Goal: Task Accomplishment & Management: Use online tool/utility

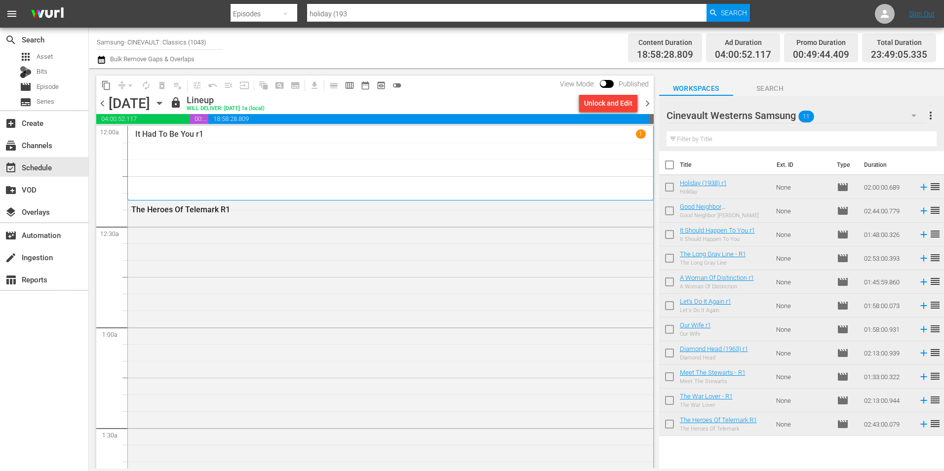
scroll to position [4379, 0]
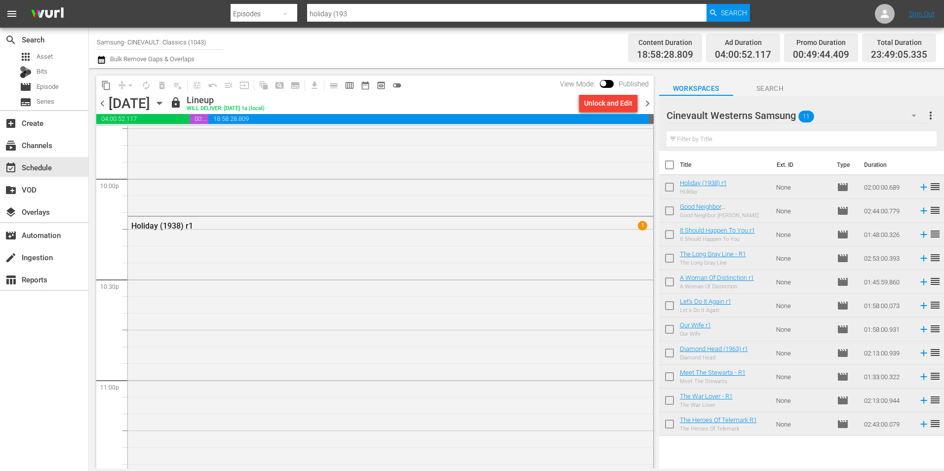
click at [177, 33] on input "Samsung- CINEVAULT: Classics (1043)" at bounding box center [160, 42] width 126 height 24
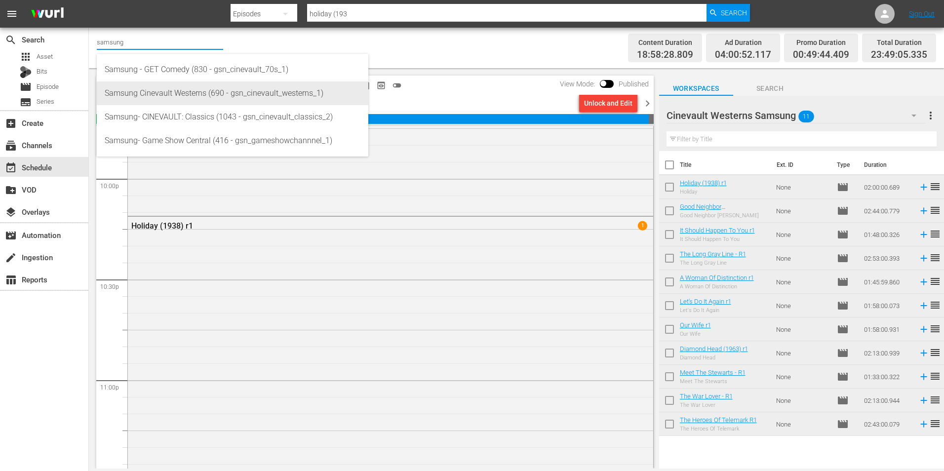
click at [162, 94] on div "Samsung Cinevault Westerns (690 - gsn_cinevault_westerns_1)" at bounding box center [233, 93] width 256 height 24
type input "Samsung Cinevault Westerns (690 - gsn_cinevault_westerns_1)"
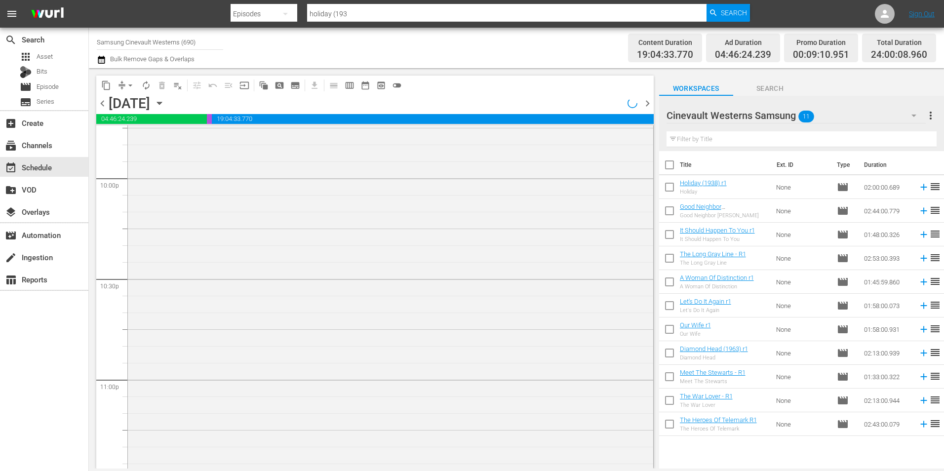
scroll to position [4396, 0]
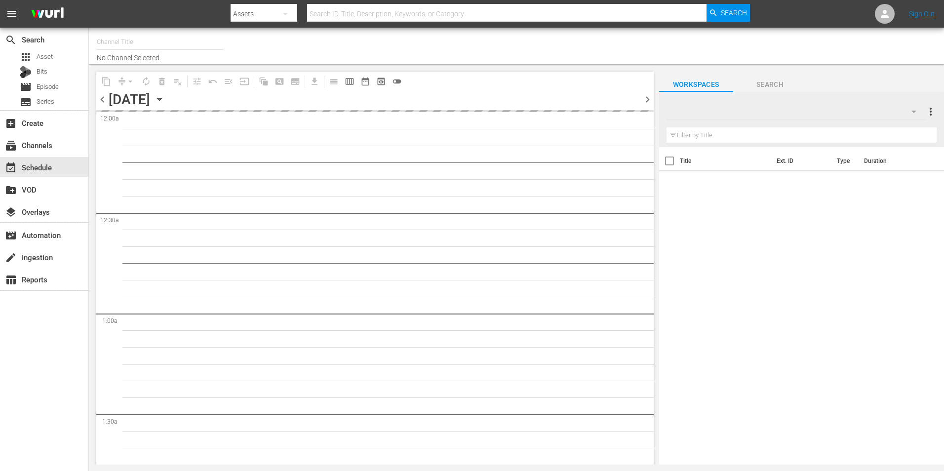
type input "Samsung Cinevault Westerns (690)"
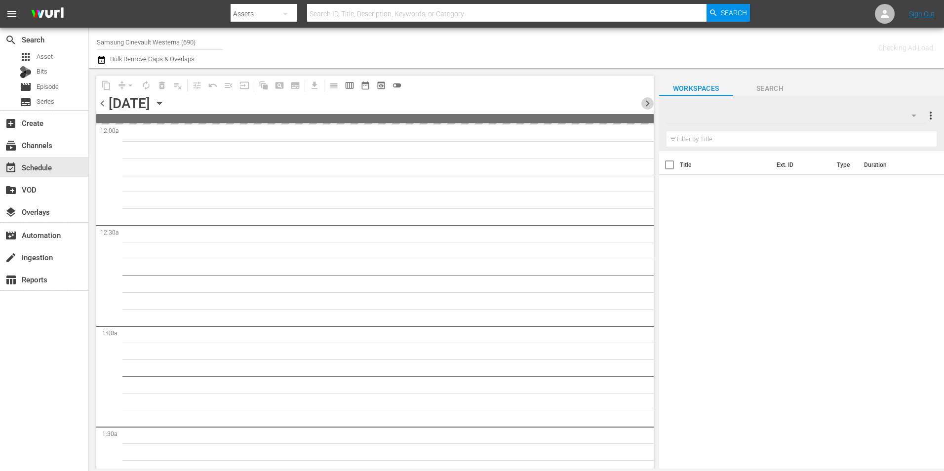
drag, startPoint x: 0, startPoint y: 0, endPoint x: 650, endPoint y: 105, distance: 658.7
click at [650, 105] on span "chevron_right" at bounding box center [647, 103] width 12 height 12
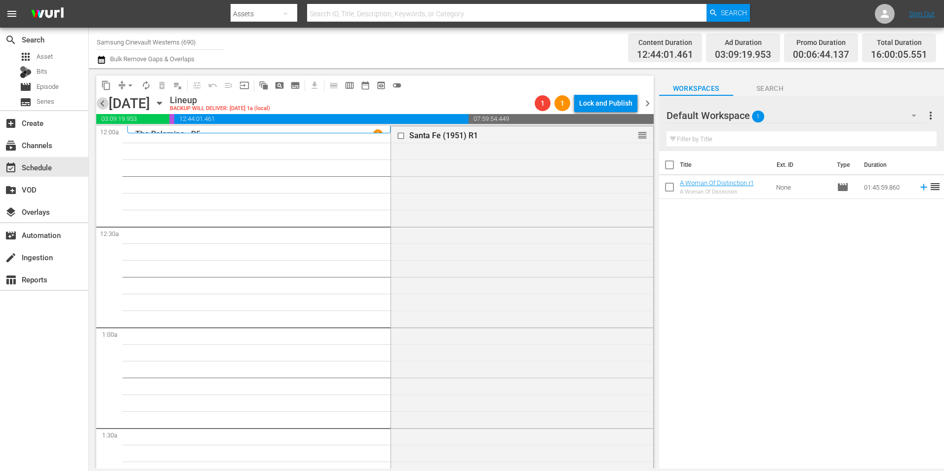
click at [101, 105] on span "chevron_left" at bounding box center [102, 103] width 12 height 12
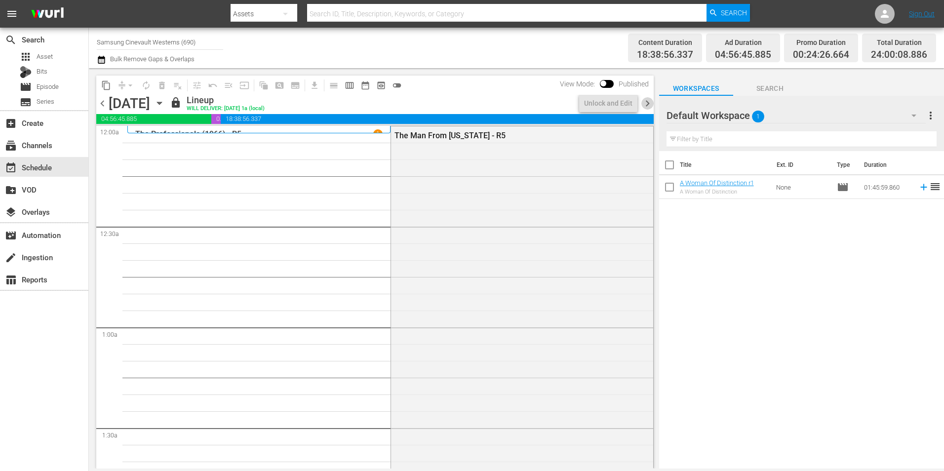
click at [647, 102] on span "chevron_right" at bounding box center [647, 103] width 12 height 12
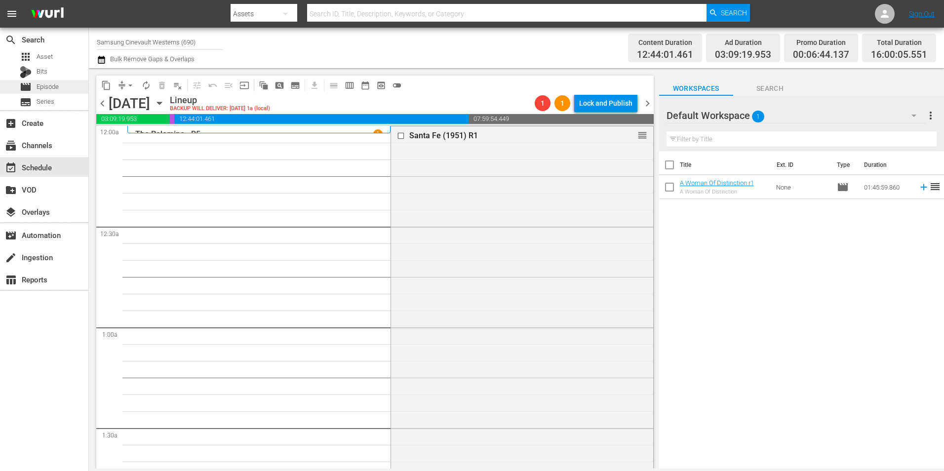
click at [39, 89] on span "Episode" at bounding box center [48, 87] width 22 height 10
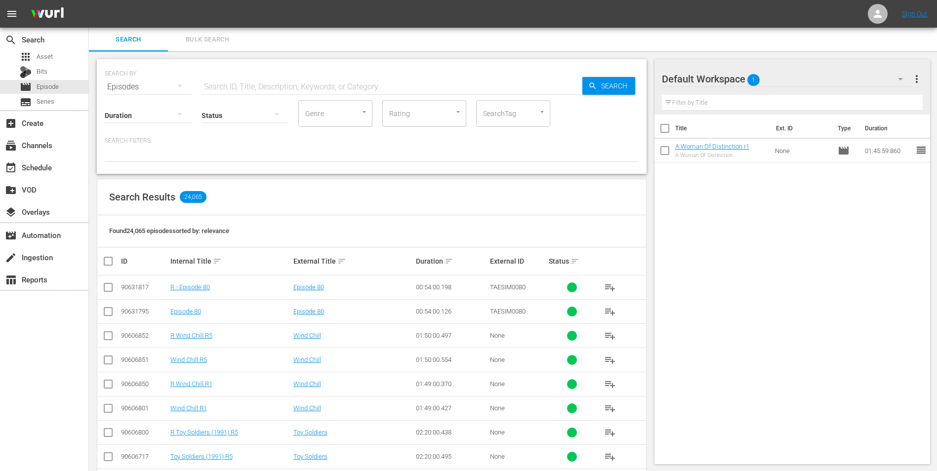
click at [791, 79] on div "Default Workspace 1" at bounding box center [787, 79] width 251 height 28
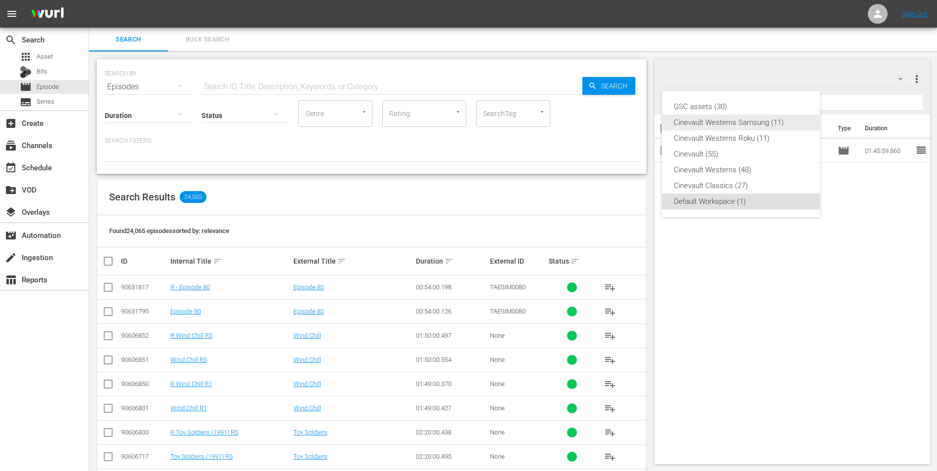
click at [772, 123] on div "Cinevault Westerns Samsung (11)" at bounding box center [740, 123] width 134 height 16
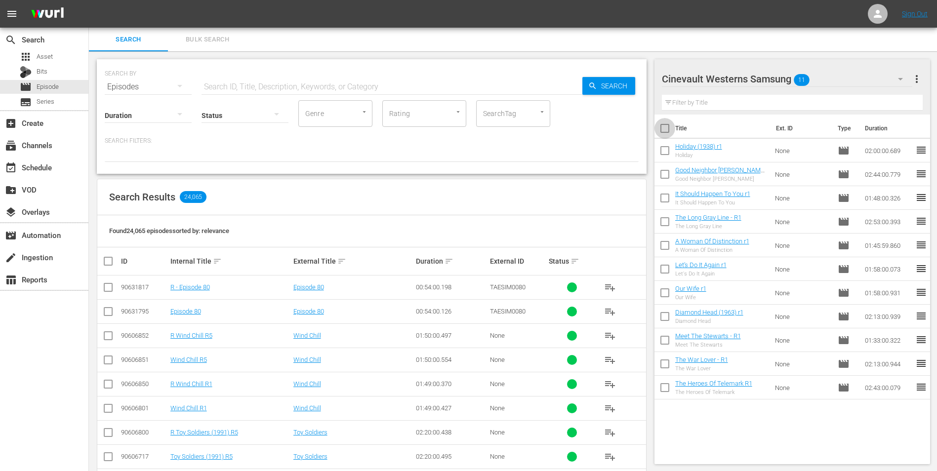
click at [668, 127] on input "checkbox" at bounding box center [664, 130] width 21 height 21
checkbox input "true"
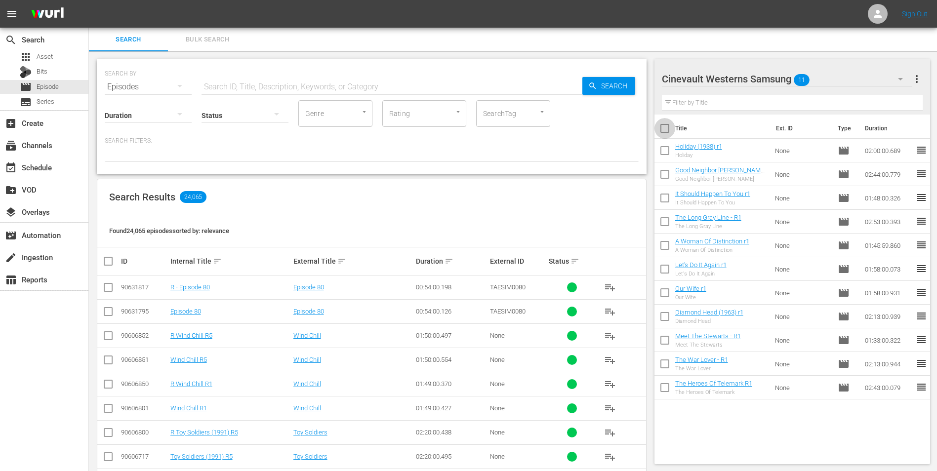
checkbox input "true"
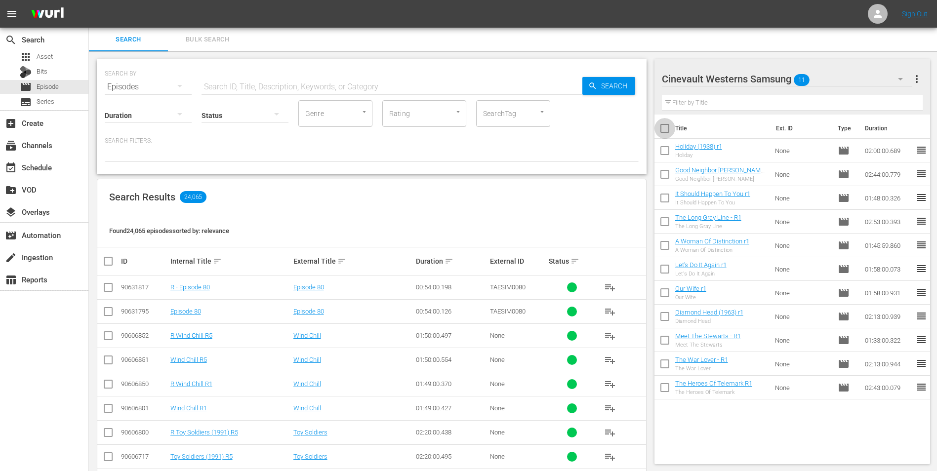
checkbox input "true"
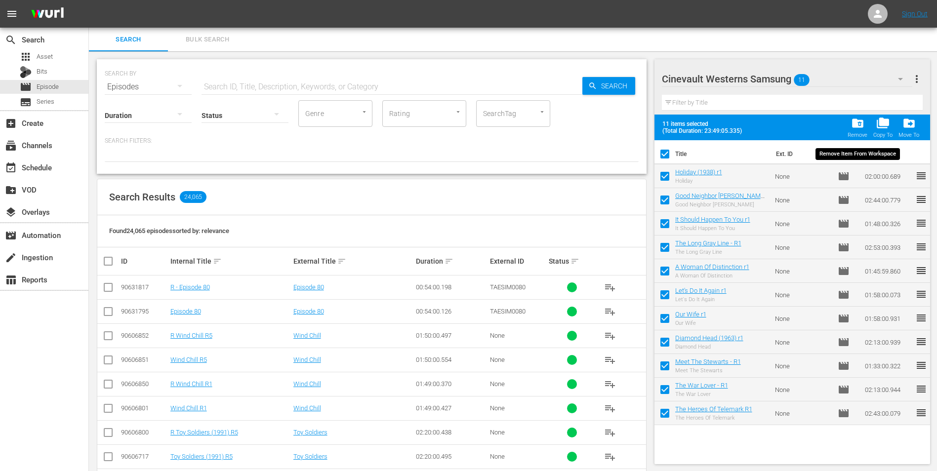
click at [856, 127] on span "folder_delete" at bounding box center [857, 123] width 13 height 13
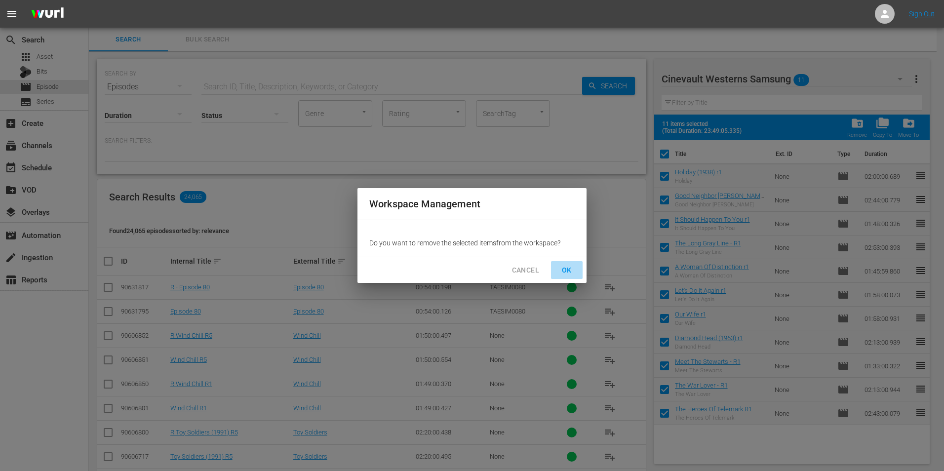
click at [564, 271] on span "OK" at bounding box center [567, 270] width 16 height 12
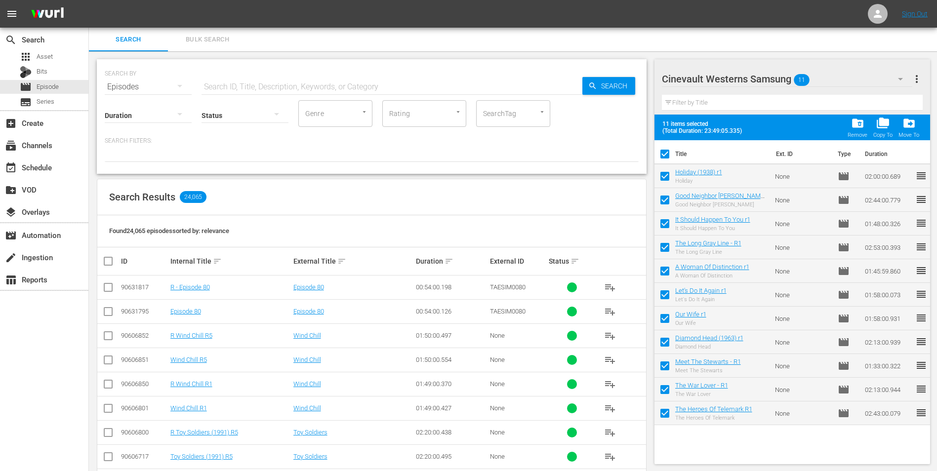
checkbox input "false"
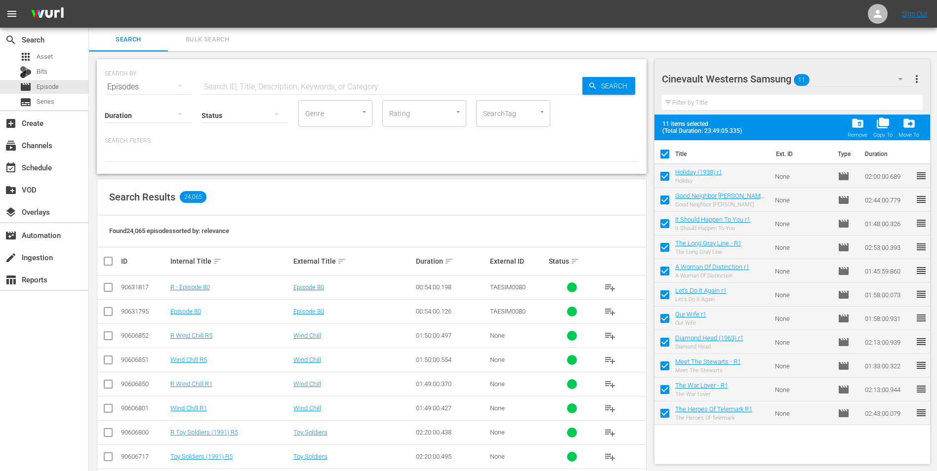
checkbox input "false"
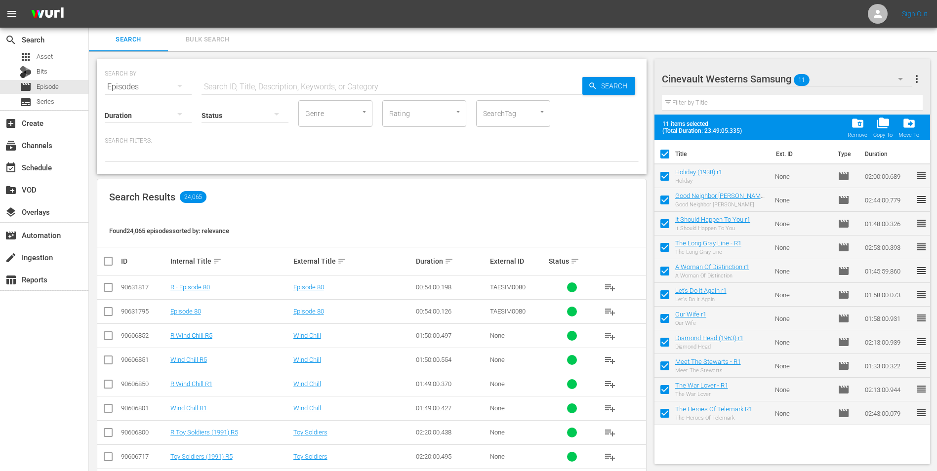
checkbox input "false"
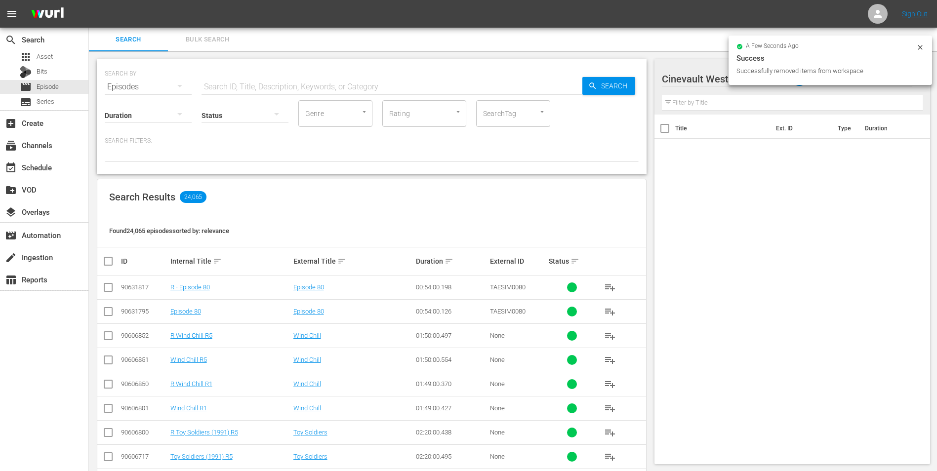
click at [918, 50] on icon at bounding box center [920, 47] width 8 height 8
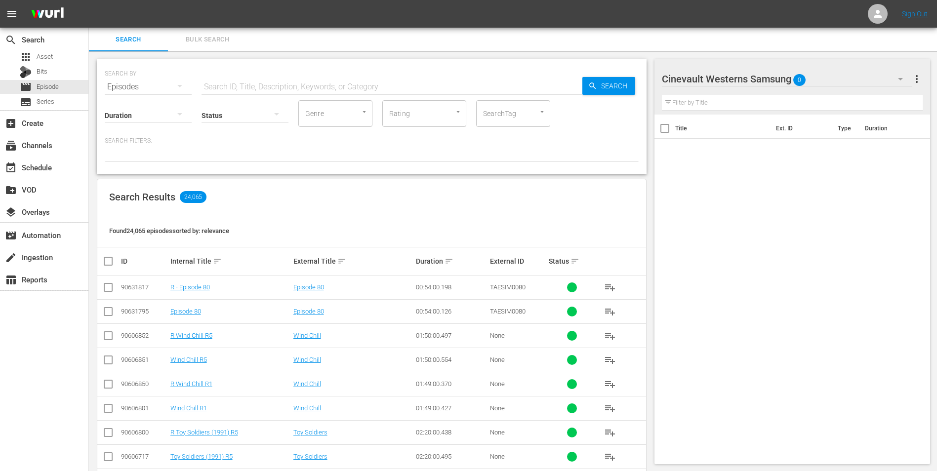
click at [898, 77] on icon "button" at bounding box center [900, 79] width 12 height 12
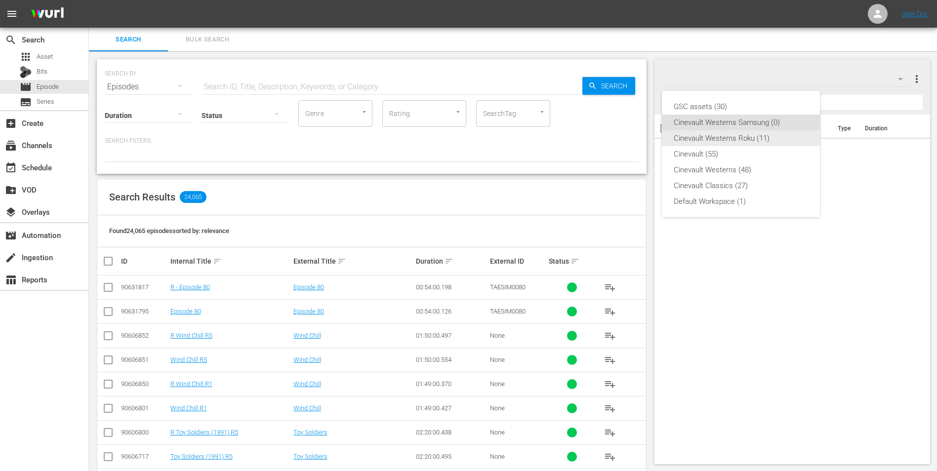
click at [760, 143] on div "Cinevault Westerns Roku (11)" at bounding box center [740, 138] width 134 height 16
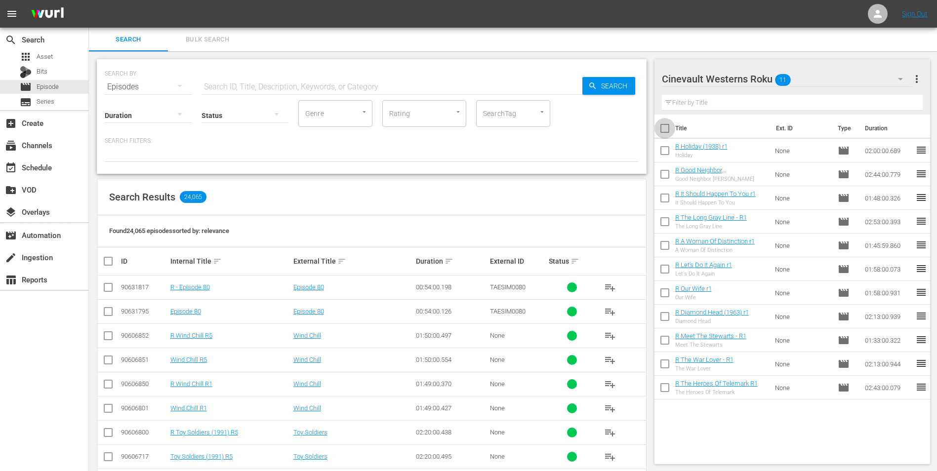
click at [672, 129] on input "checkbox" at bounding box center [664, 130] width 21 height 21
checkbox input "true"
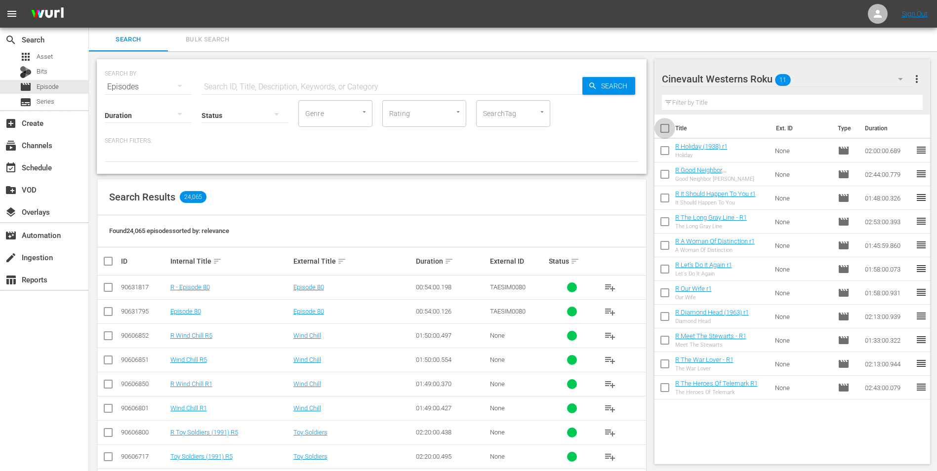
checkbox input "true"
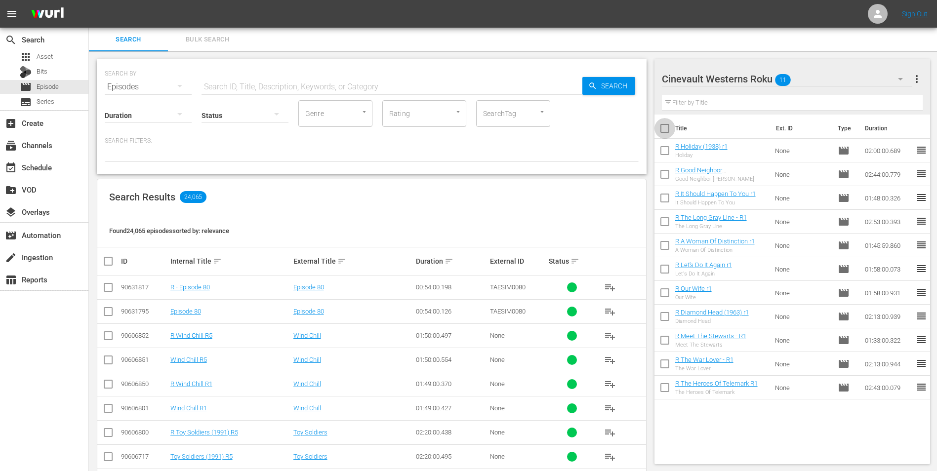
checkbox input "true"
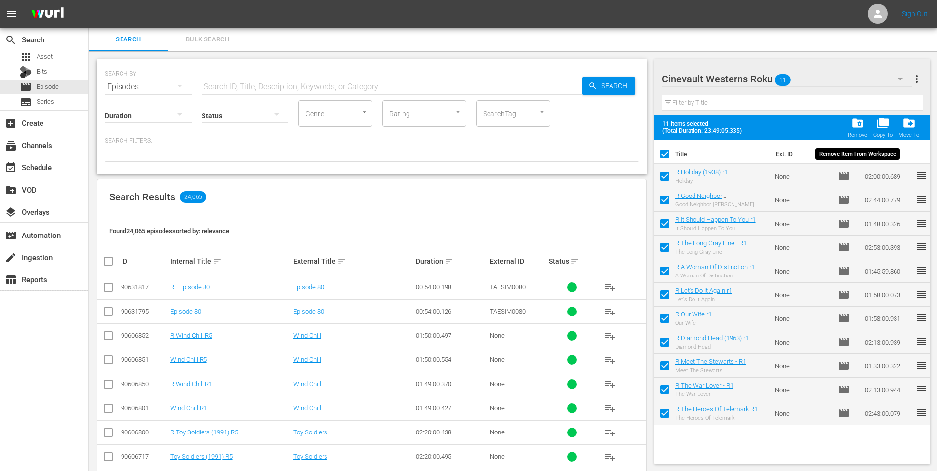
click at [857, 136] on div "Remove" at bounding box center [857, 135] width 20 height 6
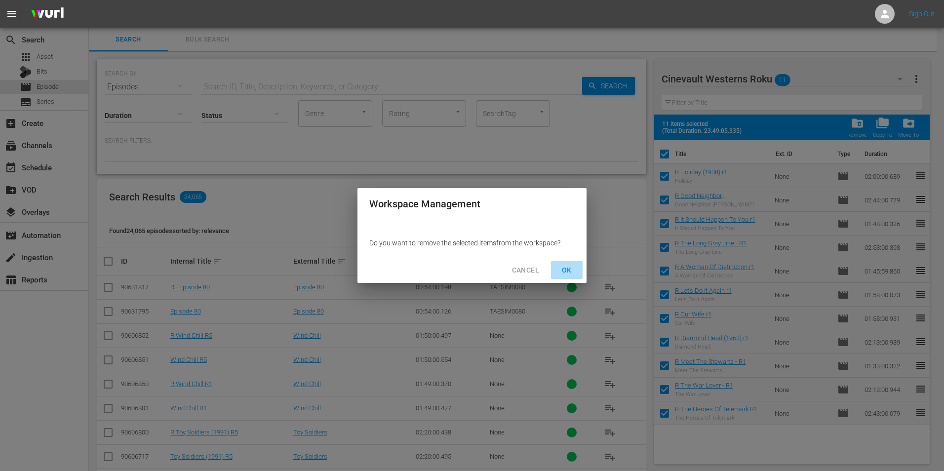
click at [572, 266] on span "OK" at bounding box center [567, 270] width 16 height 12
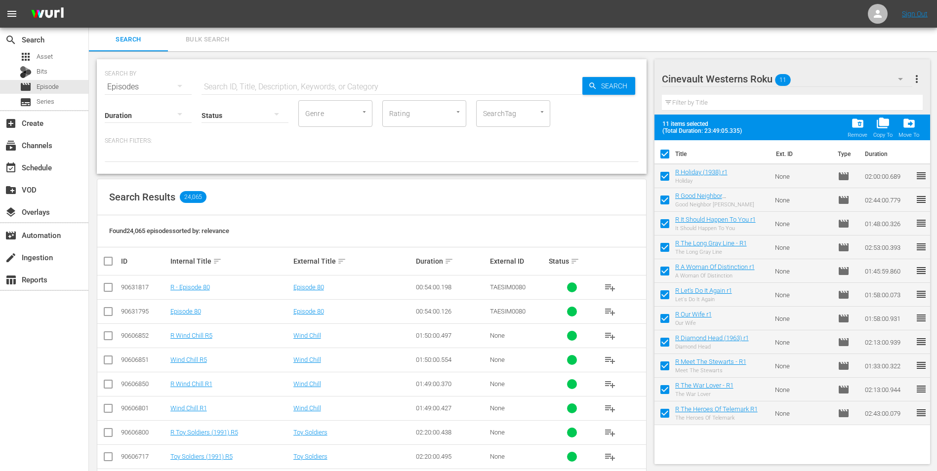
checkbox input "false"
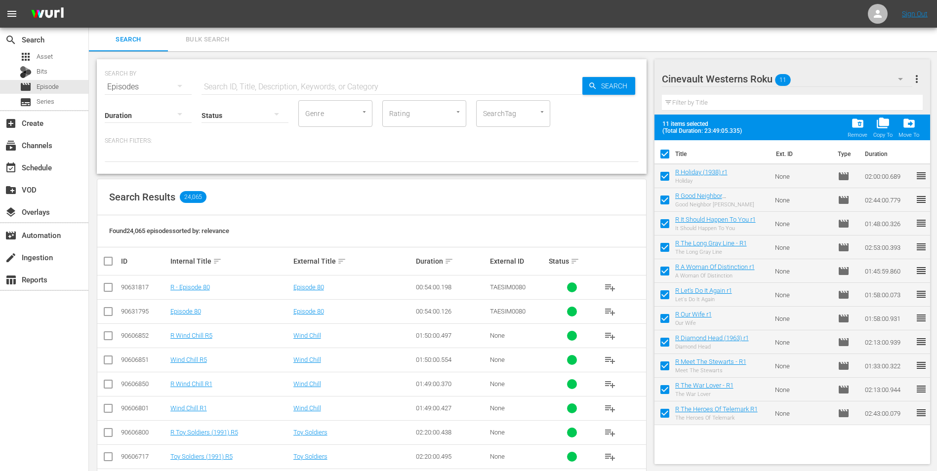
checkbox input "false"
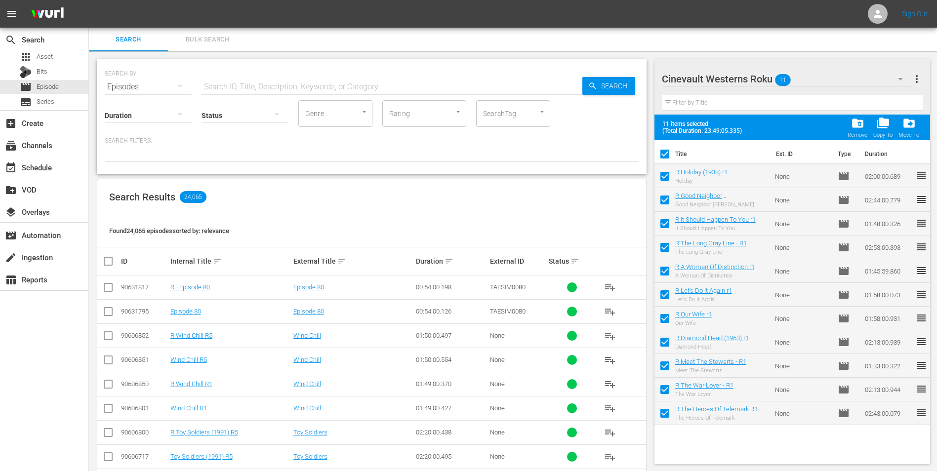
checkbox input "false"
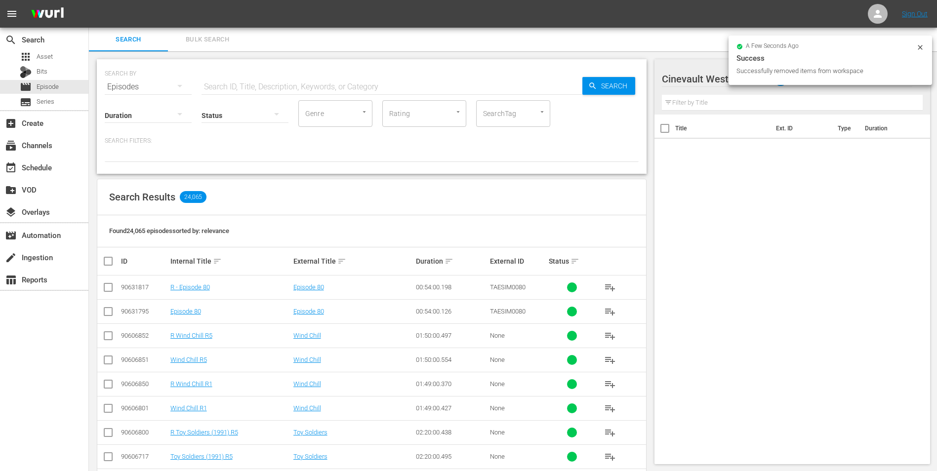
click at [337, 87] on input "text" at bounding box center [391, 87] width 381 height 24
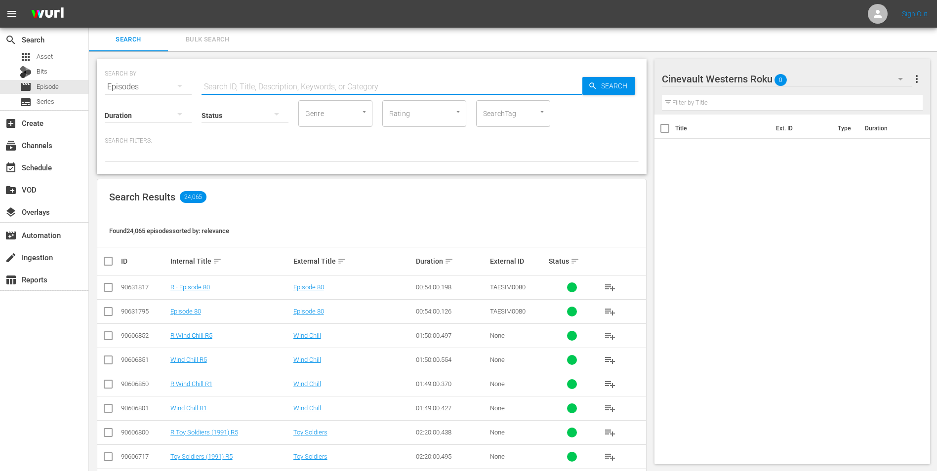
click at [312, 87] on input "text" at bounding box center [391, 87] width 381 height 24
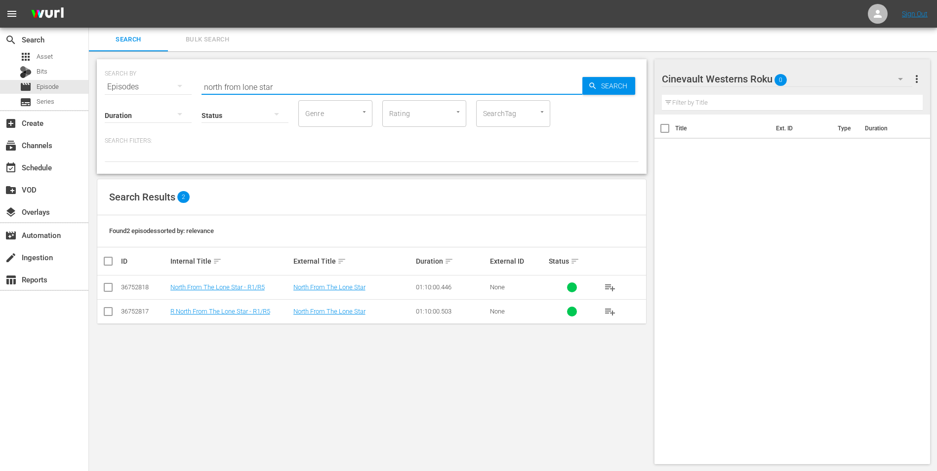
type input "north from lone star"
click at [107, 312] on input "checkbox" at bounding box center [108, 314] width 12 height 12
checkbox input "true"
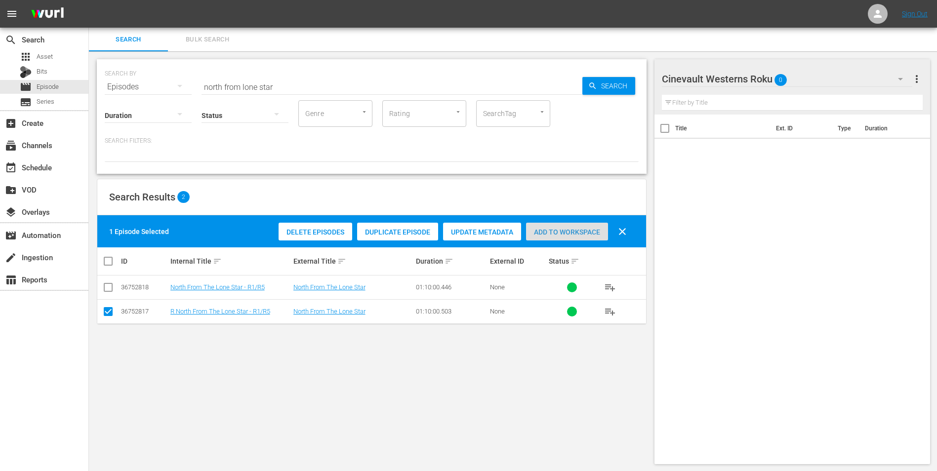
click at [564, 223] on div "Add to Workspace" at bounding box center [567, 232] width 82 height 19
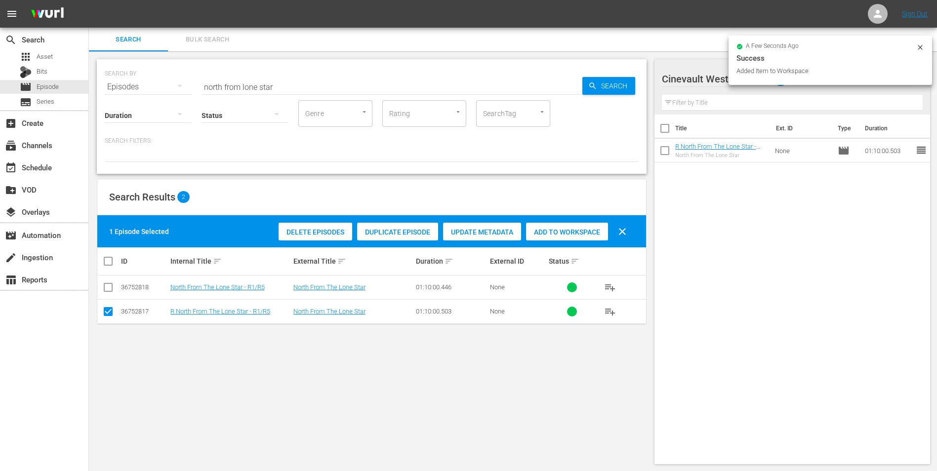
click at [919, 45] on icon at bounding box center [920, 47] width 8 height 8
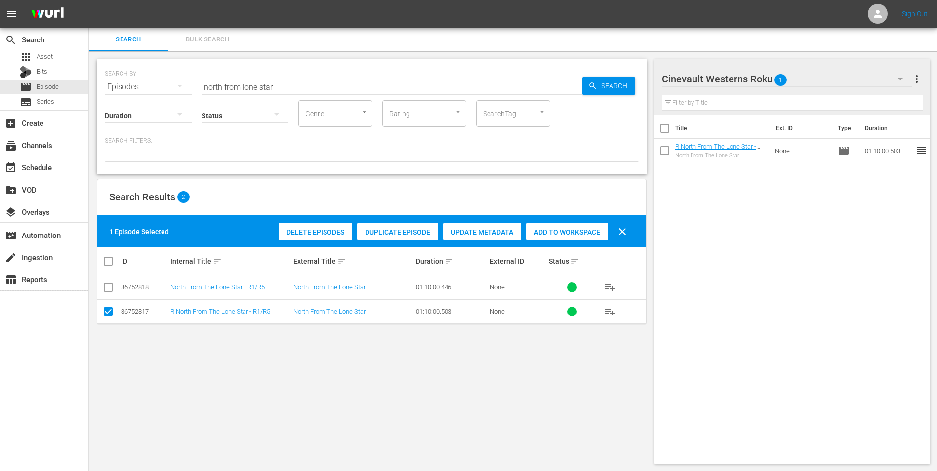
click at [861, 78] on div "Cinevault Westerns Roku 1" at bounding box center [787, 79] width 251 height 28
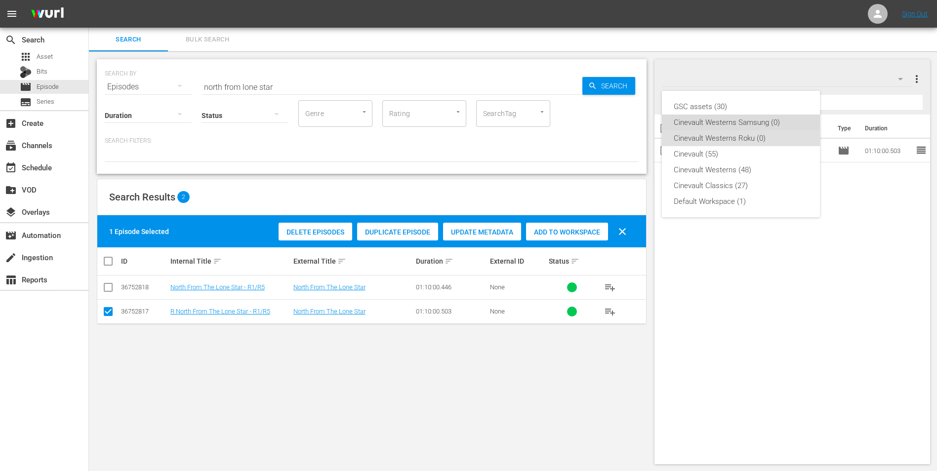
click at [780, 121] on div "Cinevault Westerns Samsung (0)" at bounding box center [740, 123] width 134 height 16
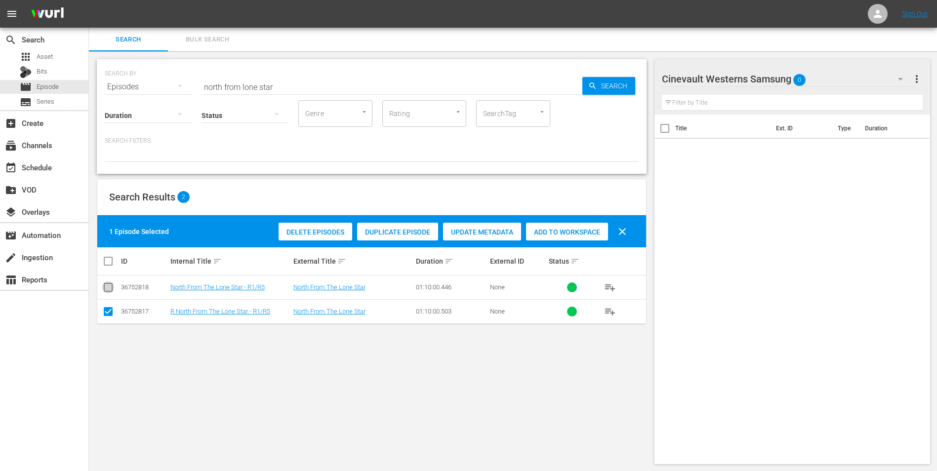
click at [107, 288] on input "checkbox" at bounding box center [108, 289] width 12 height 12
checkbox input "true"
click at [108, 313] on input "checkbox" at bounding box center [108, 314] width 12 height 12
checkbox input "false"
click at [545, 234] on span "Add to Workspace" at bounding box center [567, 232] width 82 height 8
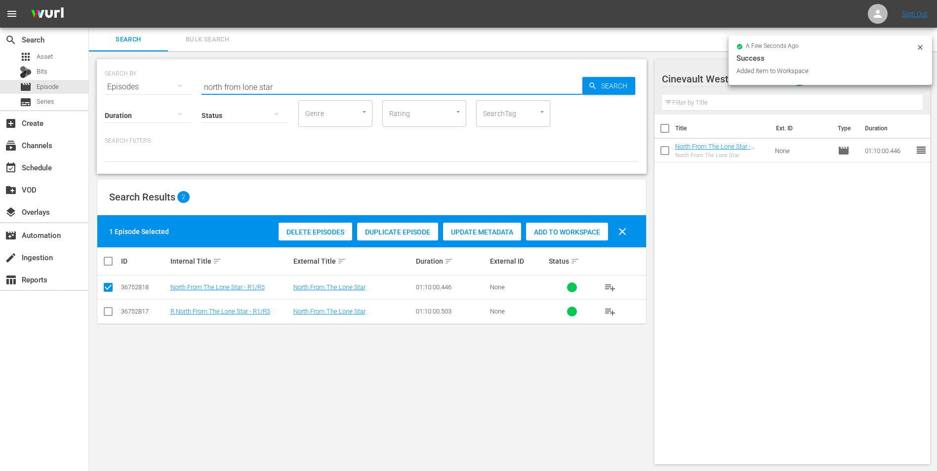
click at [351, 87] on input "north from lone star" at bounding box center [391, 87] width 381 height 24
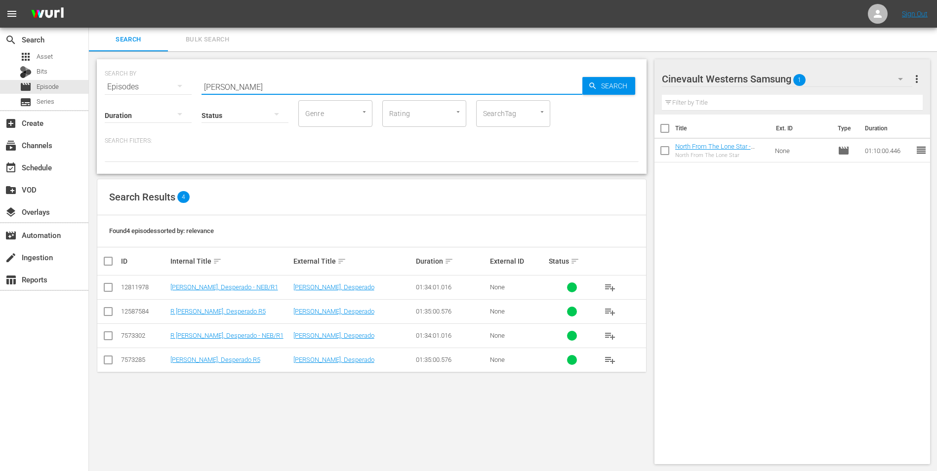
type input "[PERSON_NAME]"
click at [112, 360] on input "checkbox" at bounding box center [108, 362] width 12 height 12
checkbox input "true"
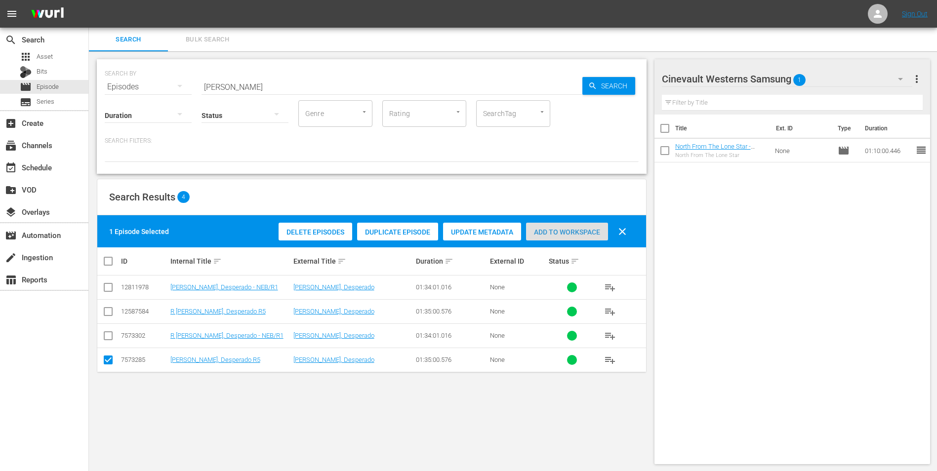
click at [573, 235] on span "Add to Workspace" at bounding box center [567, 232] width 82 height 8
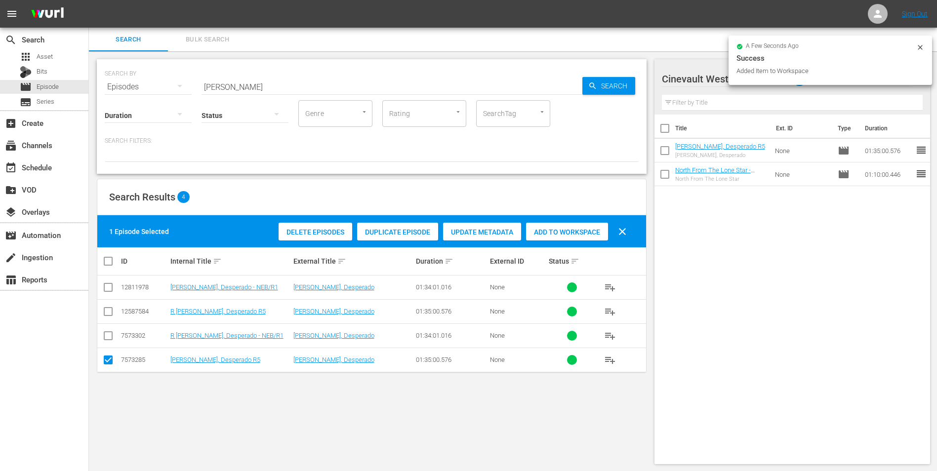
click at [920, 50] on icon at bounding box center [920, 47] width 8 height 8
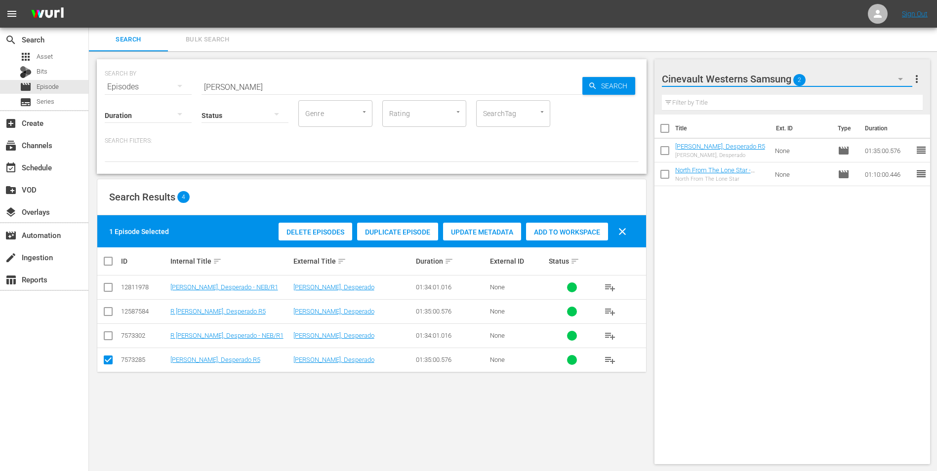
click at [893, 77] on button "button" at bounding box center [900, 79] width 24 height 24
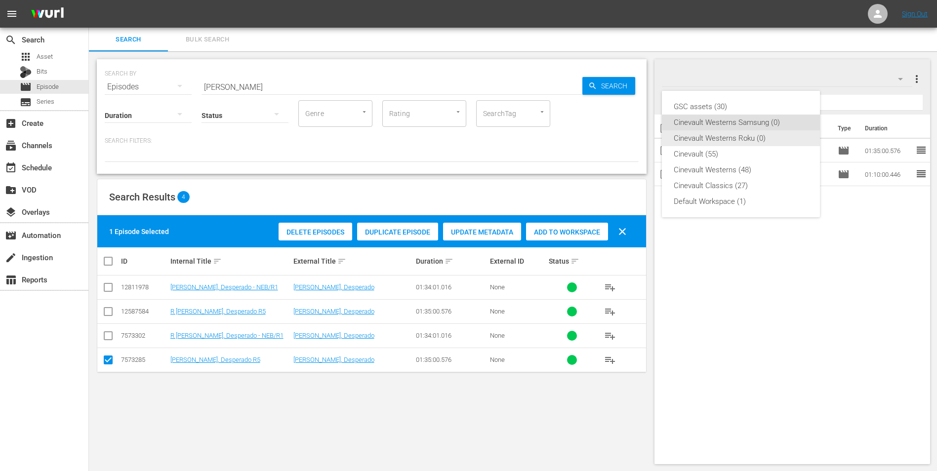
click at [770, 130] on div "Cinevault Westerns Roku (0)" at bounding box center [740, 138] width 134 height 16
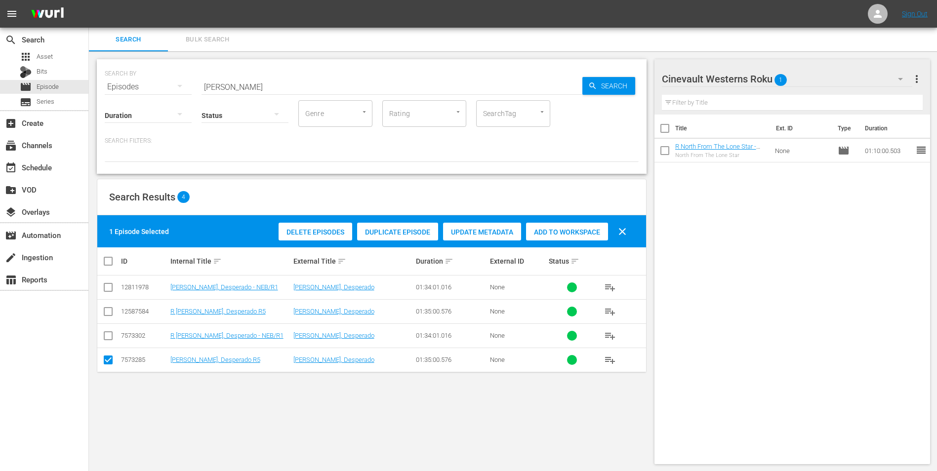
click at [105, 316] on input "checkbox" at bounding box center [108, 314] width 12 height 12
checkbox input "true"
click at [112, 360] on input "checkbox" at bounding box center [108, 362] width 12 height 12
checkbox input "false"
click at [557, 232] on span "Add to Workspace" at bounding box center [567, 232] width 82 height 8
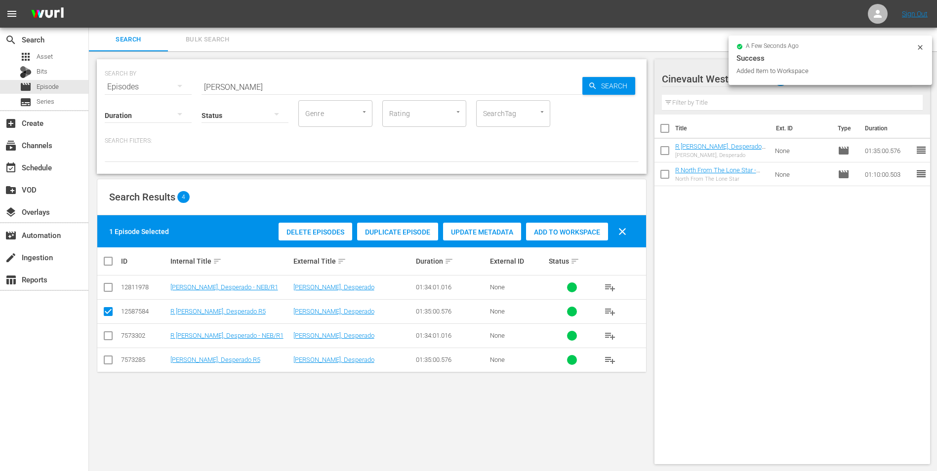
click at [349, 87] on input "[PERSON_NAME]" at bounding box center [391, 87] width 381 height 24
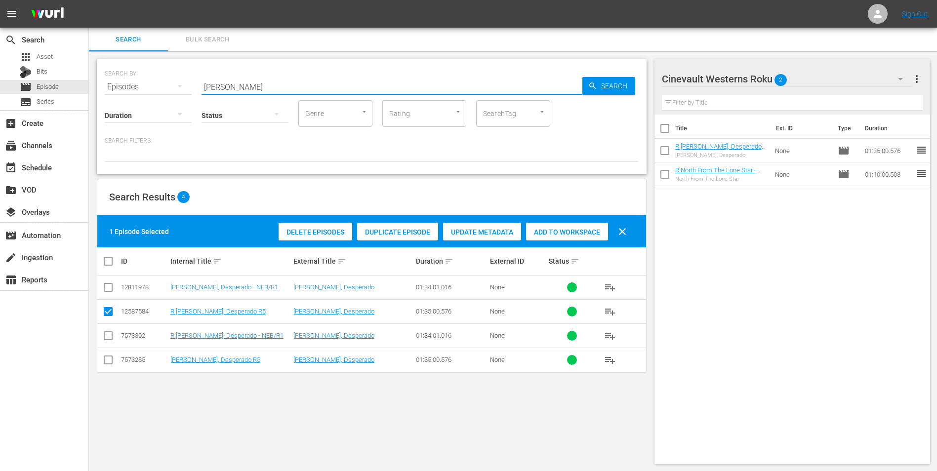
click at [349, 87] on input "[PERSON_NAME]" at bounding box center [391, 87] width 381 height 24
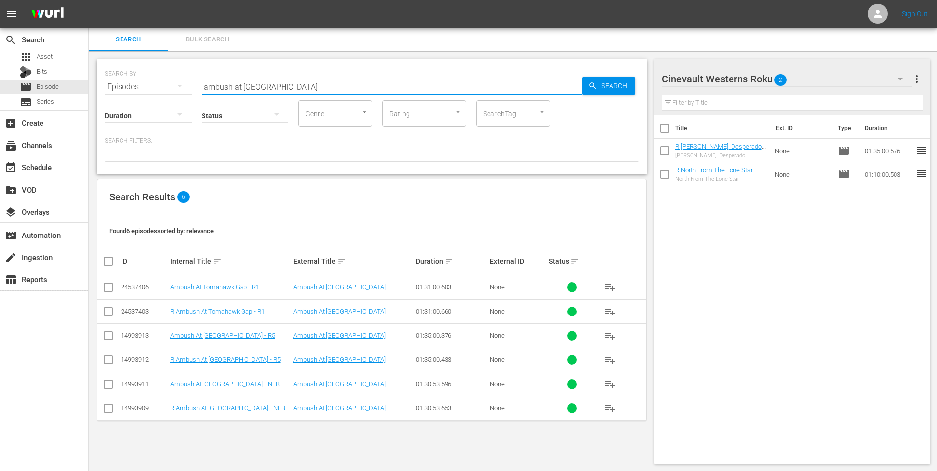
type input "ambush at [GEOGRAPHIC_DATA]"
click at [109, 363] on input "checkbox" at bounding box center [108, 362] width 12 height 12
checkbox input "true"
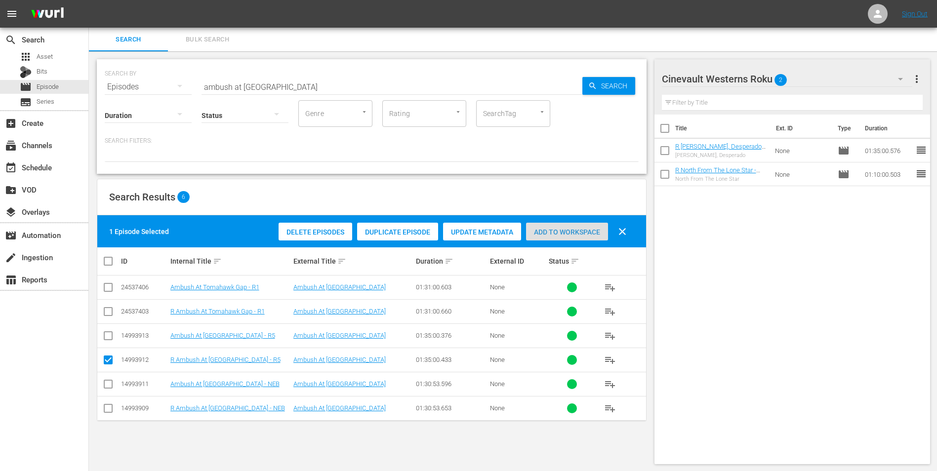
click at [560, 225] on div "Add to Workspace" at bounding box center [567, 232] width 82 height 19
click at [836, 75] on div "Cinevault Westerns Roku 3" at bounding box center [787, 79] width 251 height 28
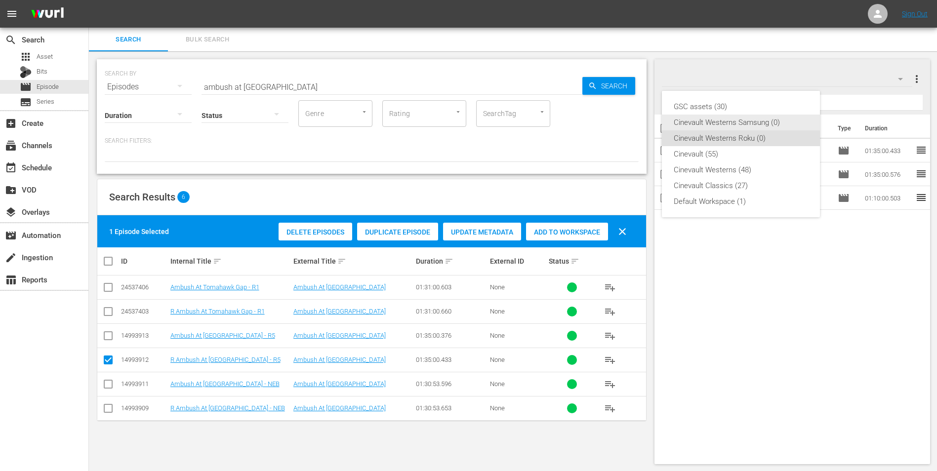
click at [785, 129] on div "Cinevault Westerns Samsung (0)" at bounding box center [740, 123] width 134 height 16
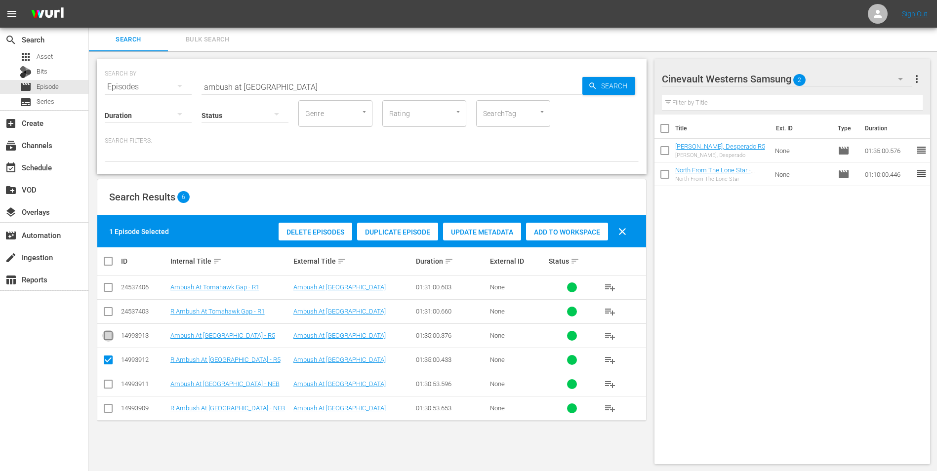
click at [112, 335] on input "checkbox" at bounding box center [108, 338] width 12 height 12
checkbox input "true"
click at [110, 360] on input "checkbox" at bounding box center [108, 362] width 12 height 12
checkbox input "false"
click at [561, 237] on div "Add to Workspace" at bounding box center [567, 232] width 82 height 19
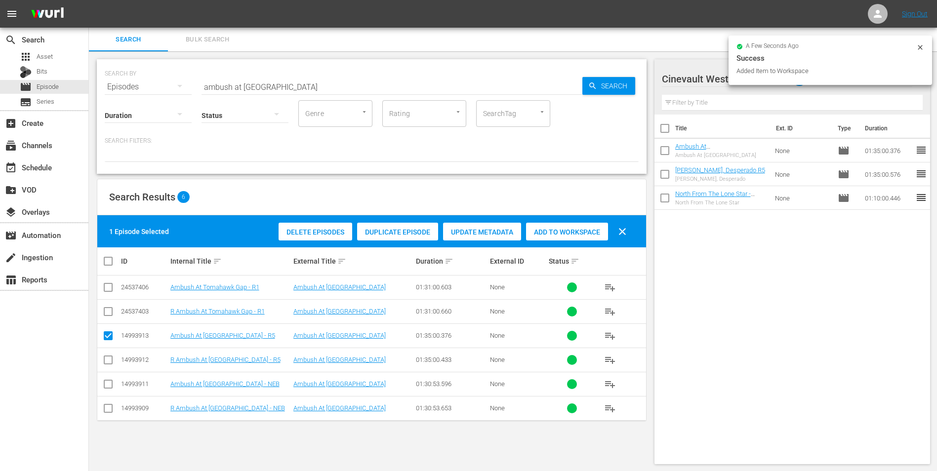
click at [359, 86] on input "ambush at [GEOGRAPHIC_DATA]" at bounding box center [391, 87] width 381 height 24
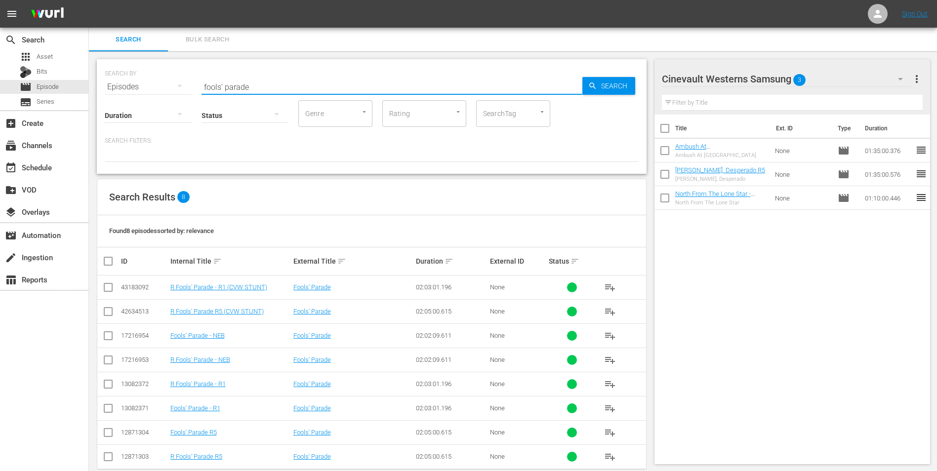
scroll to position [16, 0]
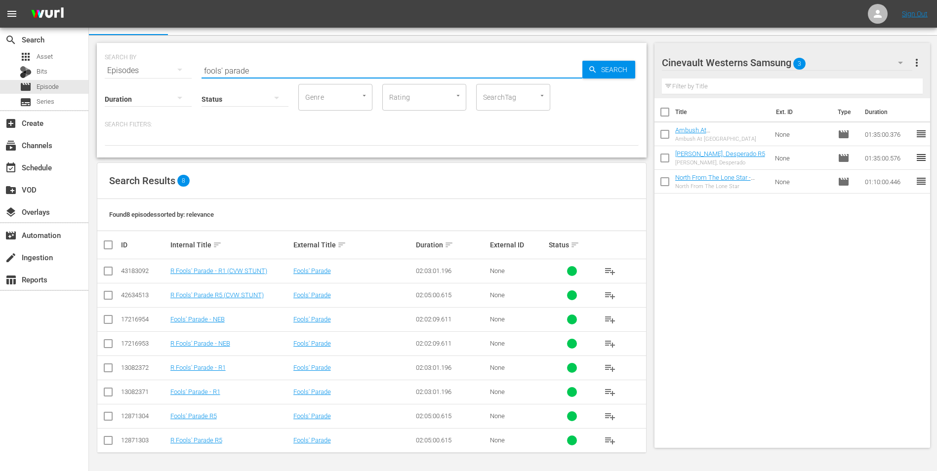
type input "fools' parade"
click at [110, 414] on input "checkbox" at bounding box center [108, 418] width 12 height 12
checkbox input "true"
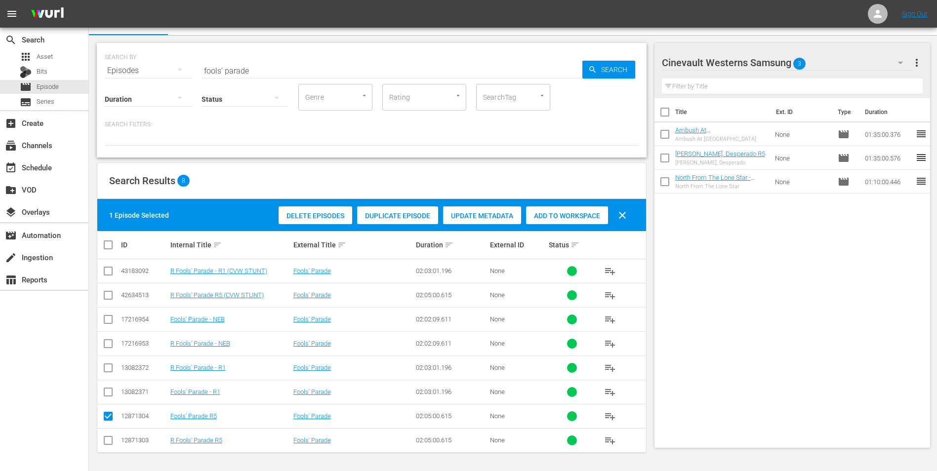
click at [566, 226] on div "Delete Episodes Duplicate Episode Update Metadata Add to Workspace clear" at bounding box center [455, 215] width 358 height 24
click at [565, 217] on span "Add to Workspace" at bounding box center [567, 216] width 82 height 8
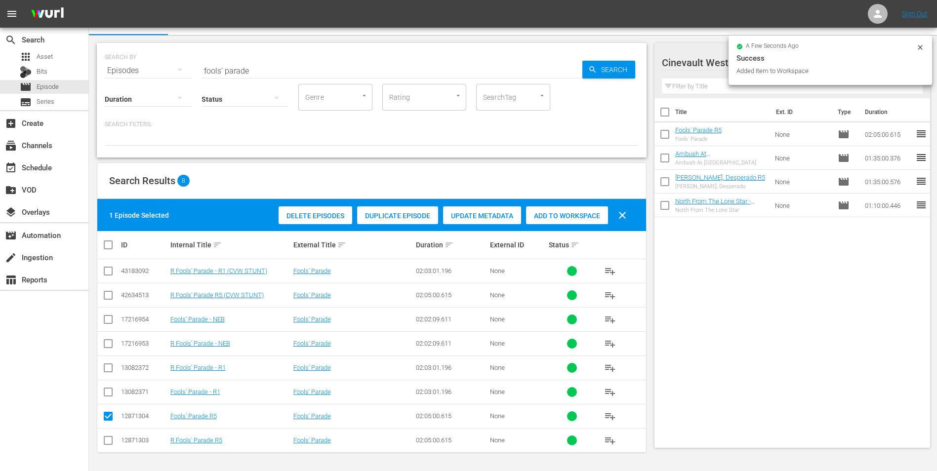
click at [921, 46] on icon at bounding box center [920, 47] width 8 height 8
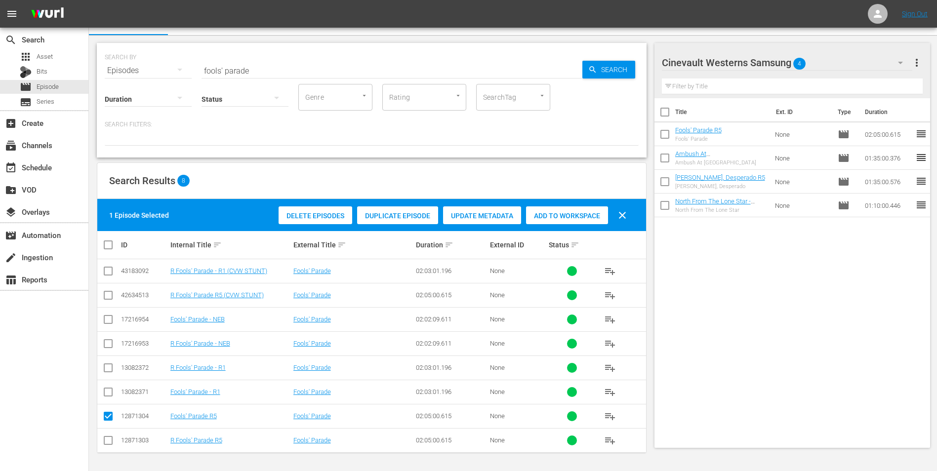
click at [871, 66] on div "Cinevault Westerns Samsung 4" at bounding box center [787, 63] width 251 height 28
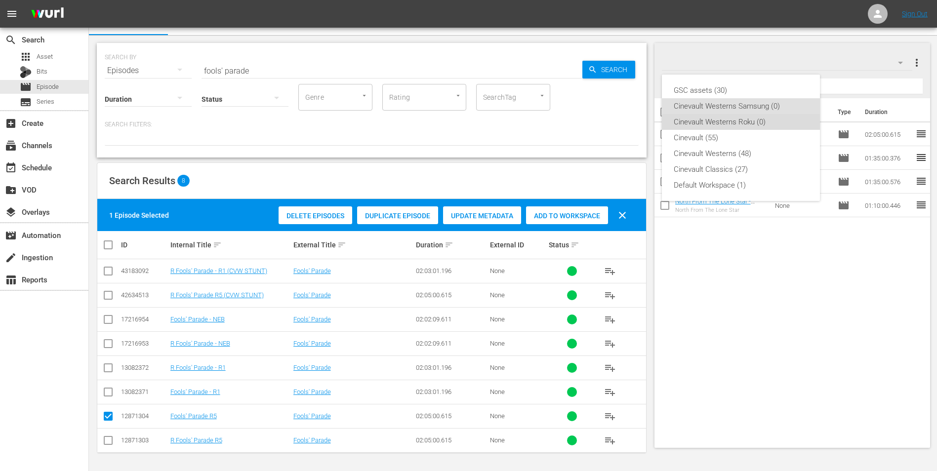
click at [799, 118] on div "Cinevault Westerns Roku (0)" at bounding box center [740, 122] width 134 height 16
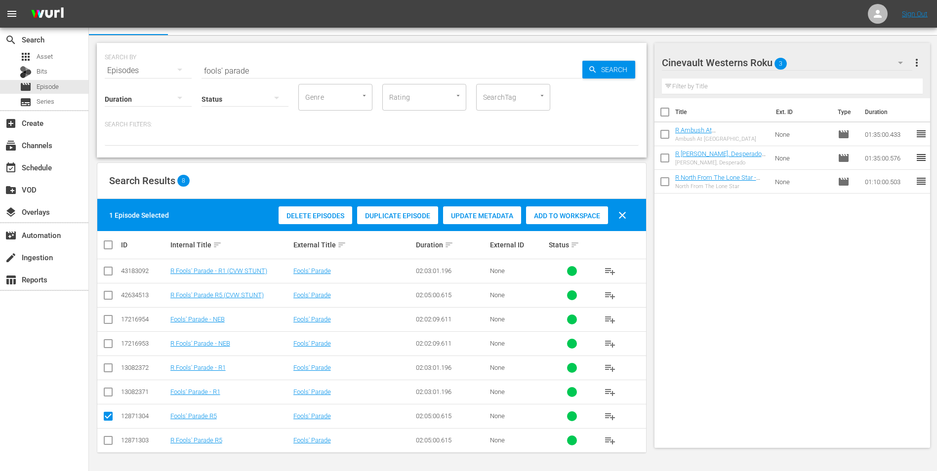
click at [108, 443] on input "checkbox" at bounding box center [108, 442] width 12 height 12
checkbox input "true"
click at [107, 417] on input "checkbox" at bounding box center [108, 418] width 12 height 12
checkbox input "false"
click at [583, 214] on span "Add to Workspace" at bounding box center [567, 216] width 82 height 8
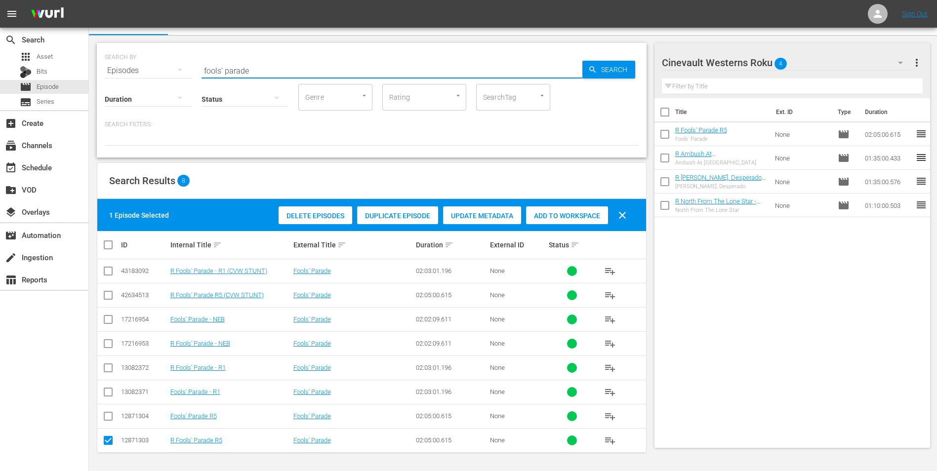
click at [417, 63] on input "fools' parade" at bounding box center [391, 71] width 381 height 24
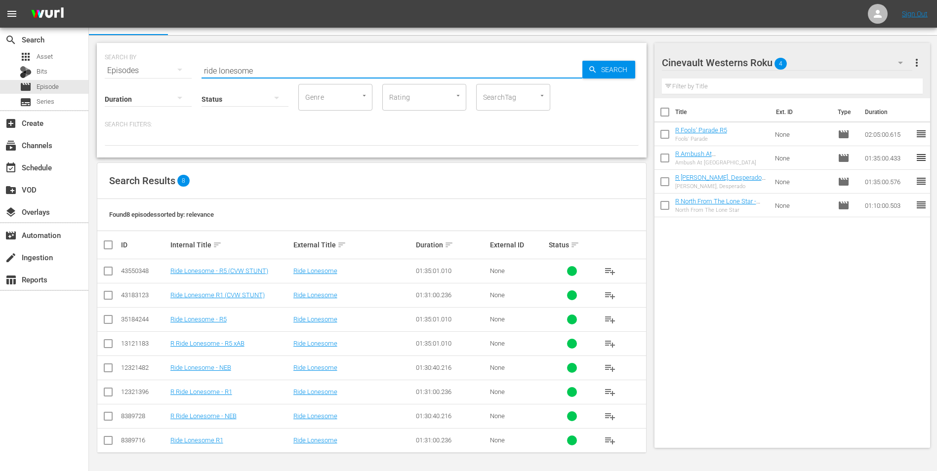
type input "ride lonesome"
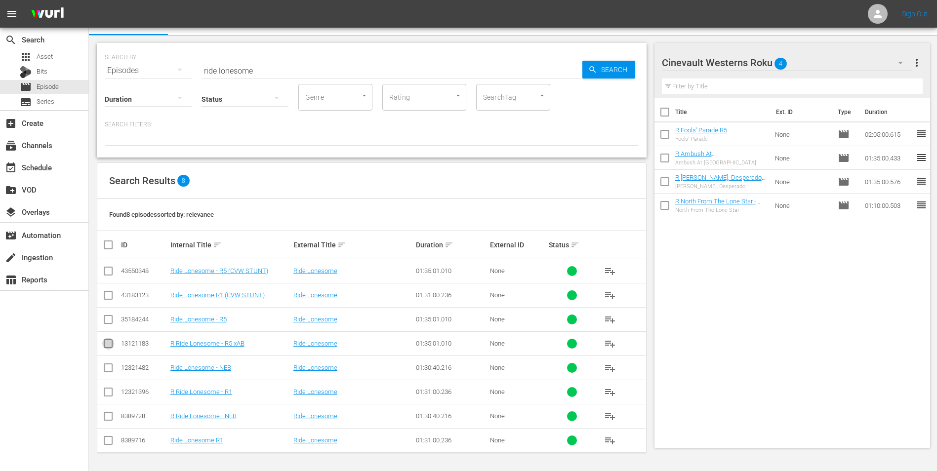
click at [109, 347] on input "checkbox" at bounding box center [108, 346] width 12 height 12
checkbox input "true"
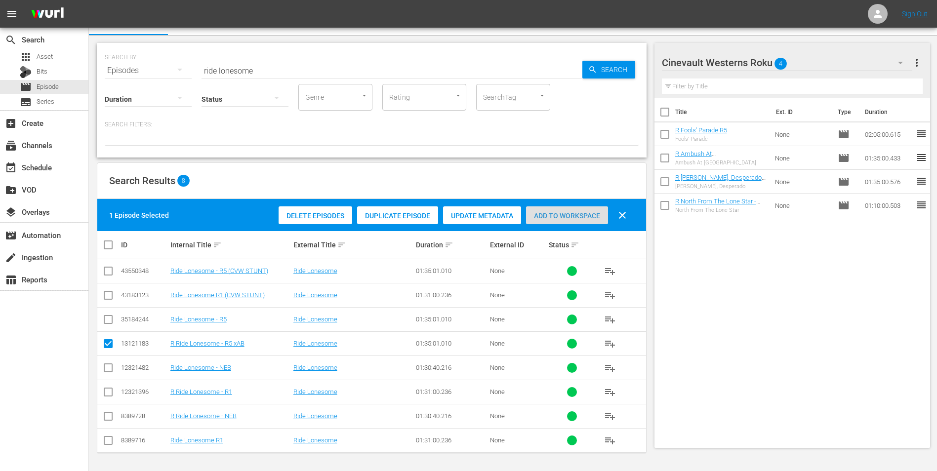
click at [561, 208] on div "Add to Workspace" at bounding box center [567, 215] width 82 height 19
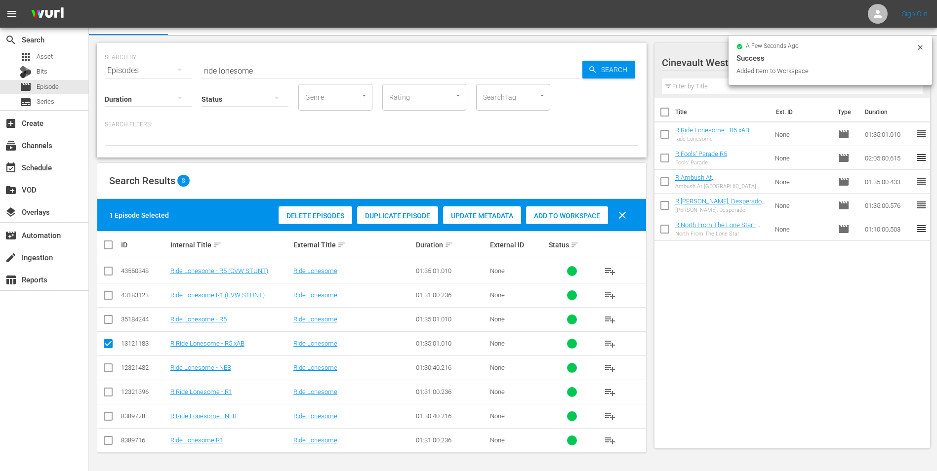
click at [918, 46] on icon at bounding box center [920, 47] width 8 height 8
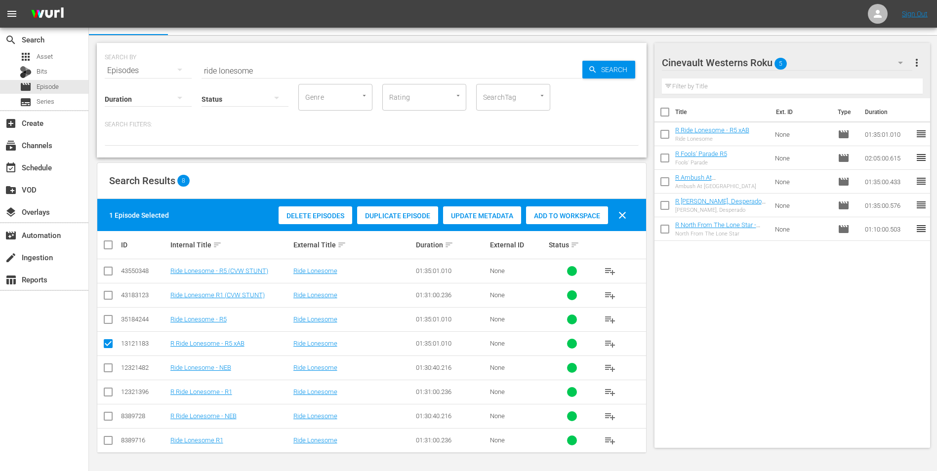
click at [848, 66] on div "Cinevault Westerns Roku 5" at bounding box center [787, 63] width 251 height 28
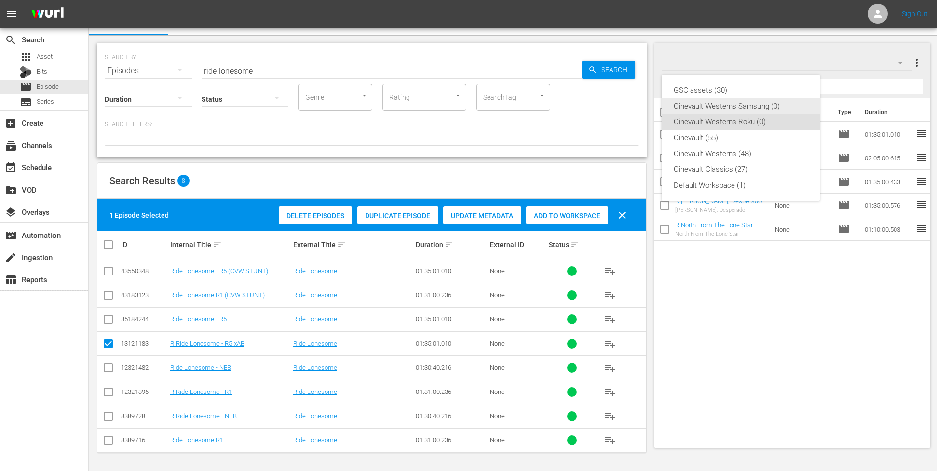
click at [751, 107] on div "Cinevault Westerns Samsung (0)" at bounding box center [740, 106] width 134 height 16
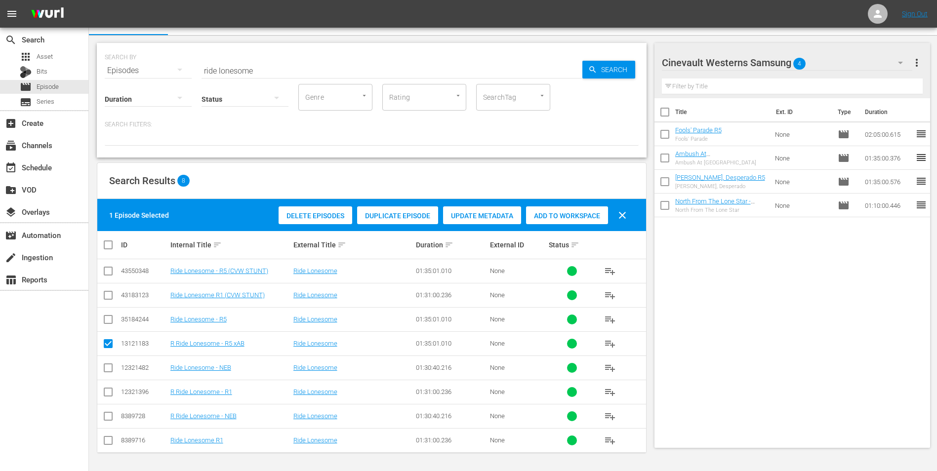
click at [113, 319] on input "checkbox" at bounding box center [108, 322] width 12 height 12
checkbox input "true"
click at [111, 340] on input "checkbox" at bounding box center [108, 346] width 12 height 12
checkbox input "false"
click at [547, 213] on span "Add to Workspace" at bounding box center [567, 216] width 82 height 8
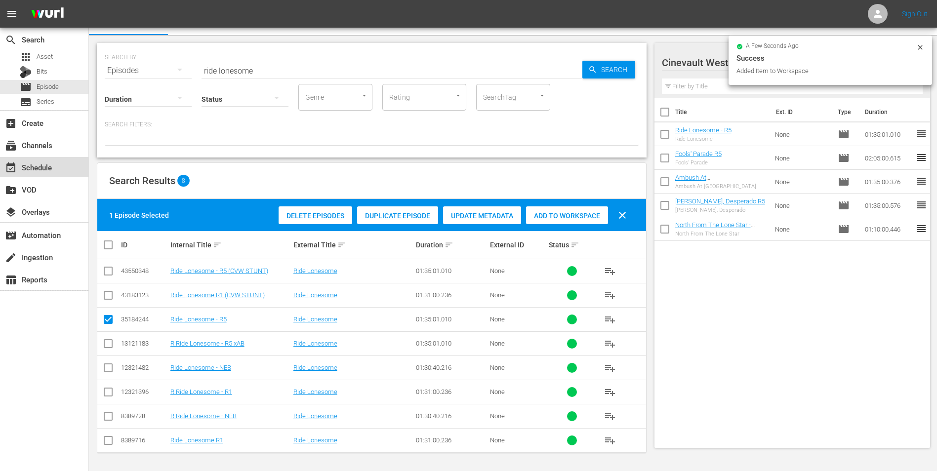
click at [50, 157] on div "event_available Schedule" at bounding box center [44, 167] width 88 height 20
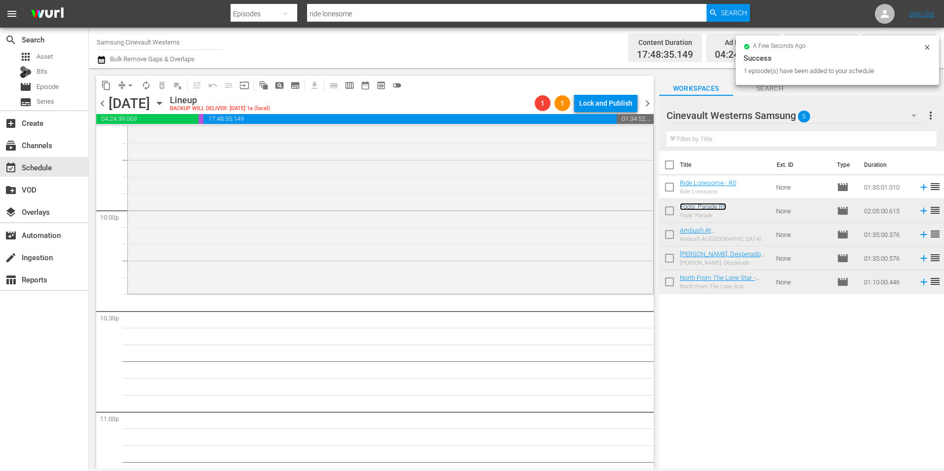
scroll to position [4355, 0]
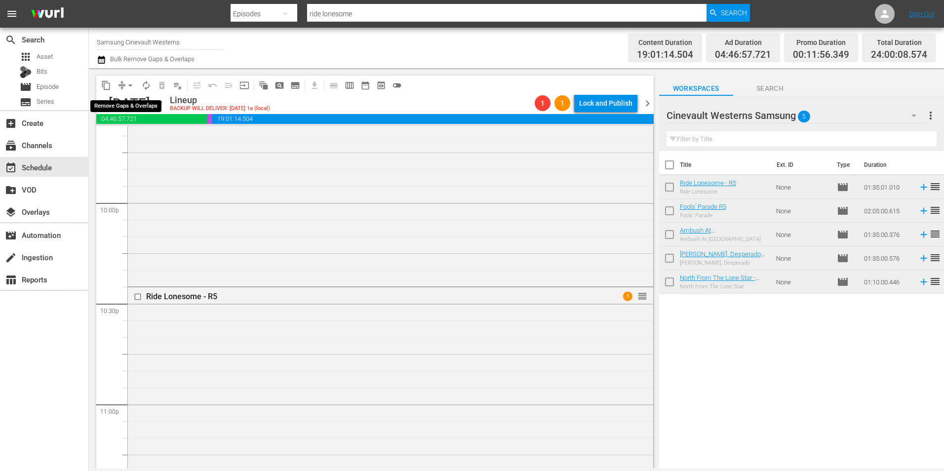
click at [129, 81] on span "arrow_drop_down" at bounding box center [130, 85] width 10 height 10
click at [149, 109] on li "Align to Midnight" at bounding box center [131, 105] width 104 height 16
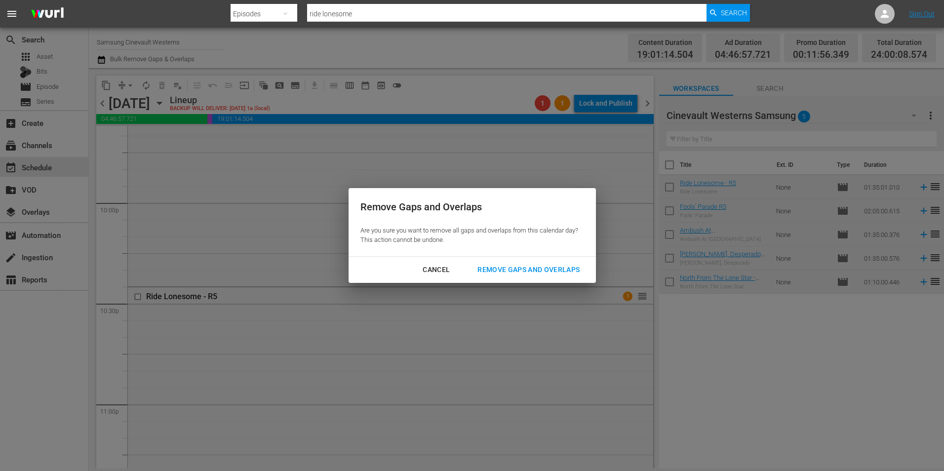
click at [496, 268] on div "Remove Gaps and Overlaps" at bounding box center [529, 270] width 118 height 12
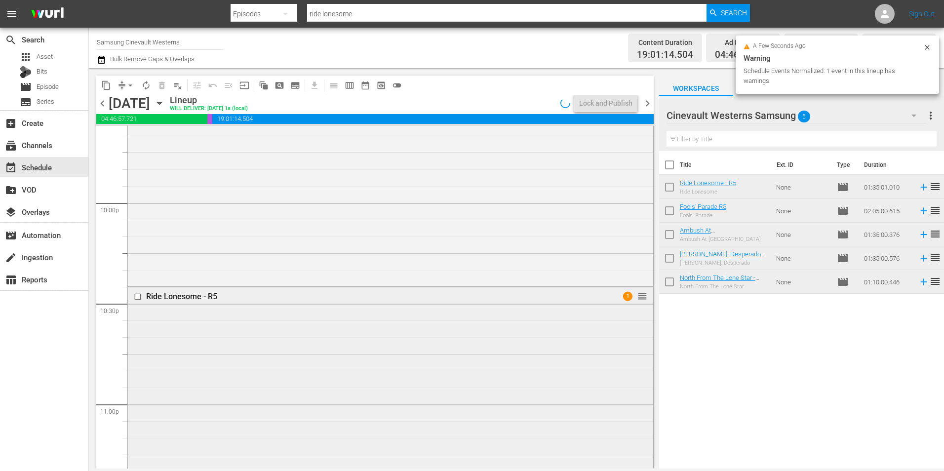
click at [138, 300] on input "checkbox" at bounding box center [139, 297] width 10 height 8
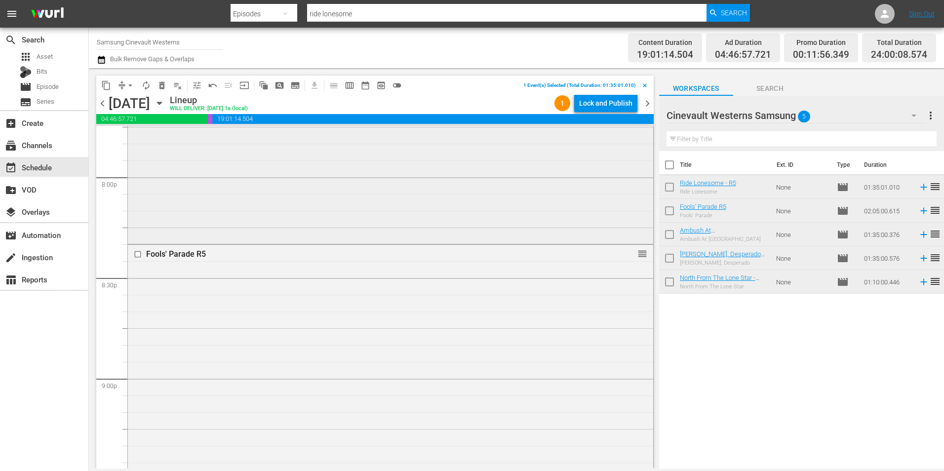
scroll to position [3977, 0]
click at [137, 255] on input "checkbox" at bounding box center [139, 255] width 10 height 8
click at [138, 198] on input "checkbox" at bounding box center [139, 201] width 10 height 8
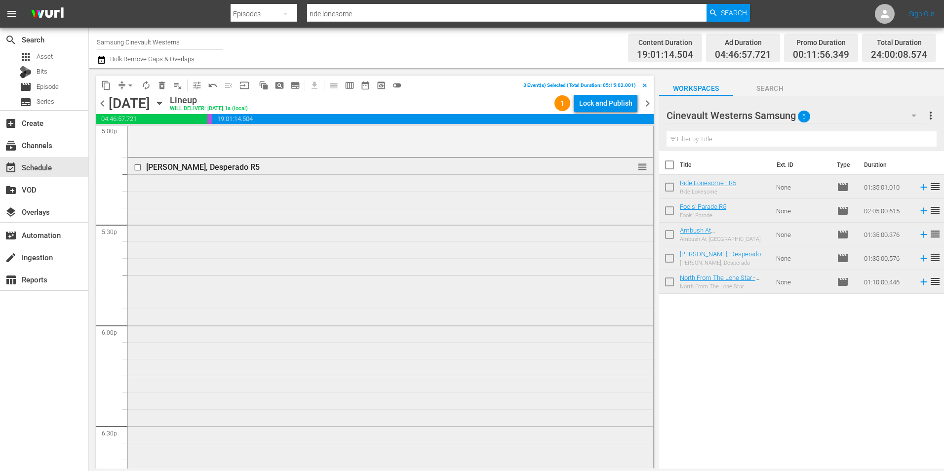
click at [137, 164] on input "checkbox" at bounding box center [139, 167] width 10 height 8
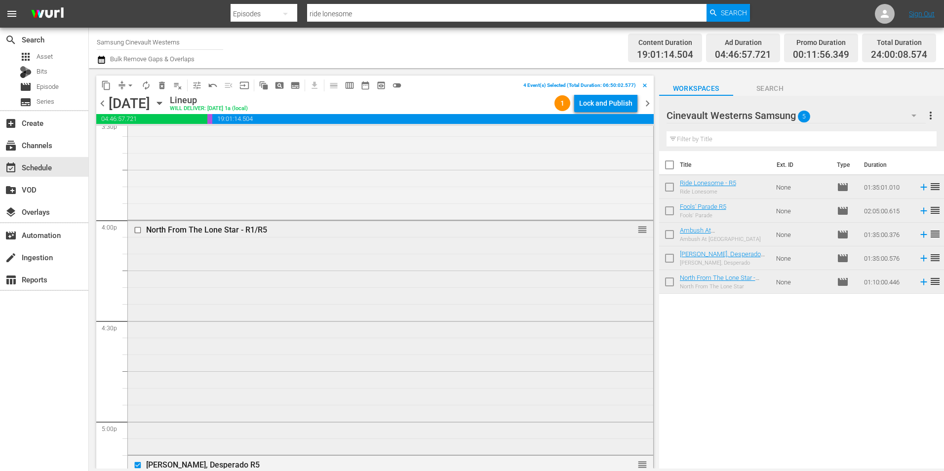
scroll to position [3128, 0]
click at [138, 229] on input "checkbox" at bounding box center [139, 231] width 10 height 8
click at [101, 84] on span "content_copy" at bounding box center [106, 85] width 10 height 10
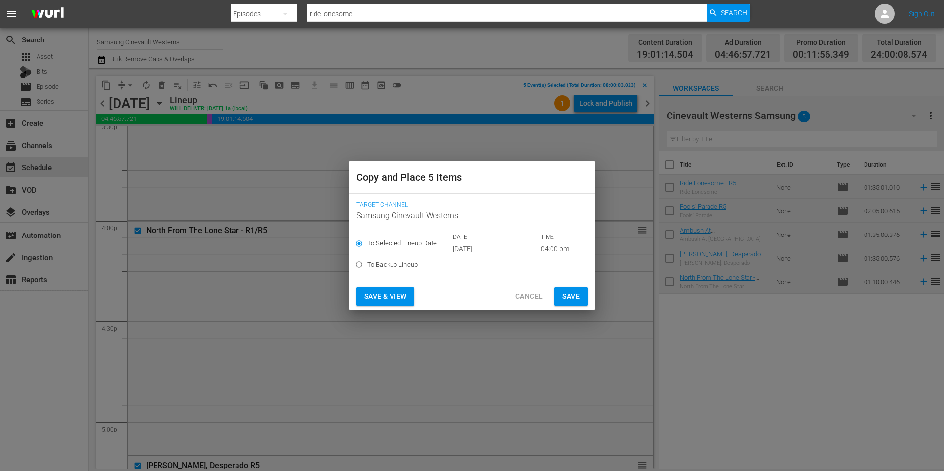
click at [489, 249] on input "[DATE]" at bounding box center [492, 248] width 78 height 15
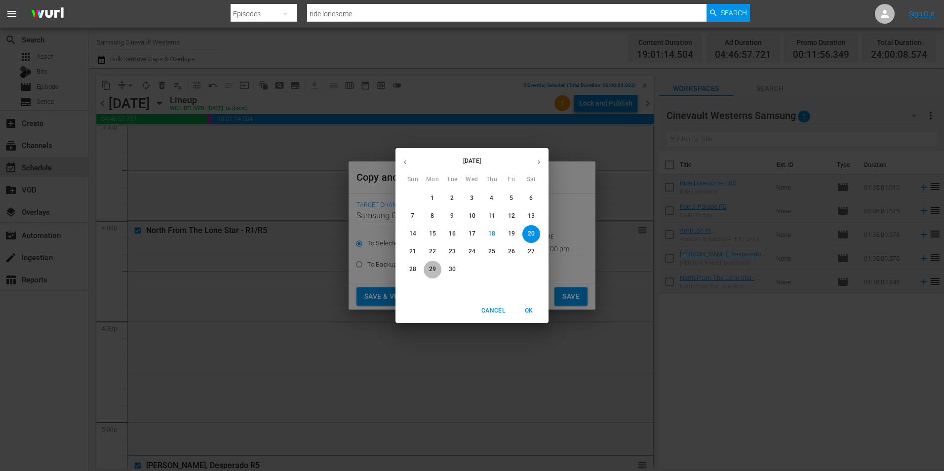
click at [435, 267] on p "29" at bounding box center [432, 269] width 7 height 8
type input "[DATE]"
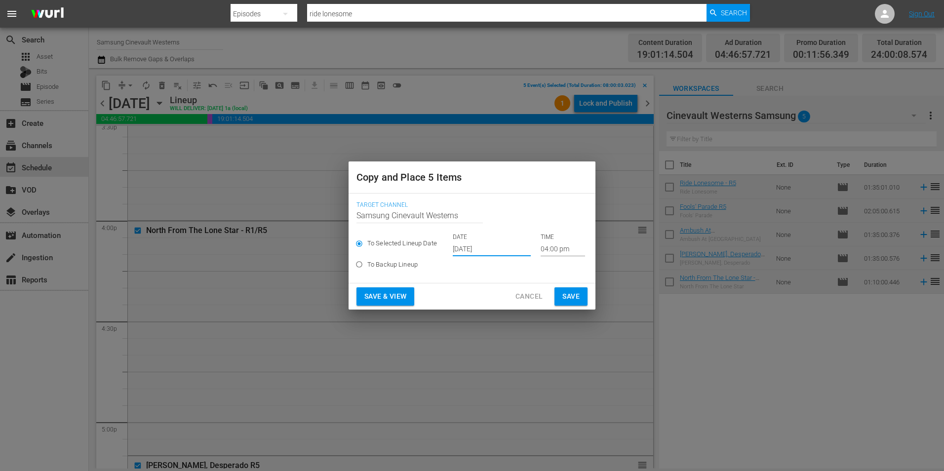
click at [549, 248] on input "04:00 pm" at bounding box center [563, 248] width 44 height 15
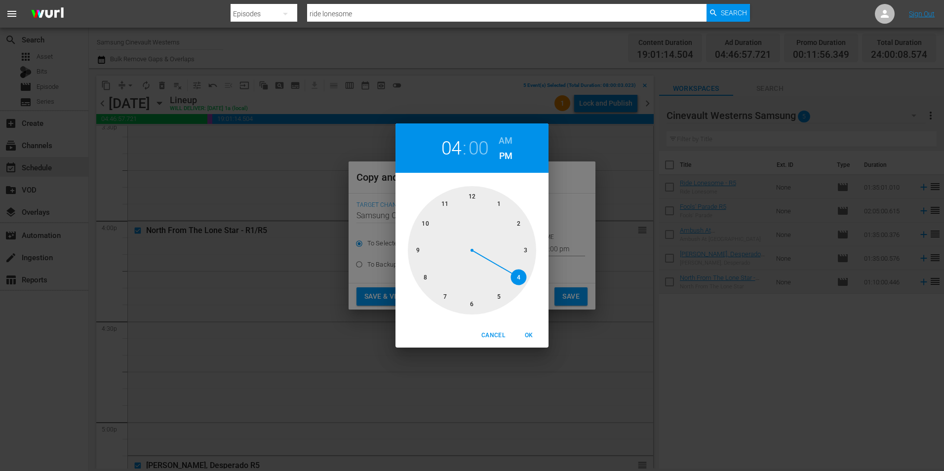
click at [471, 196] on div at bounding box center [472, 250] width 128 height 128
click at [508, 139] on h6 "AM" at bounding box center [506, 141] width 14 height 16
click at [533, 338] on span "OK" at bounding box center [529, 335] width 24 height 10
type input "12:00 am"
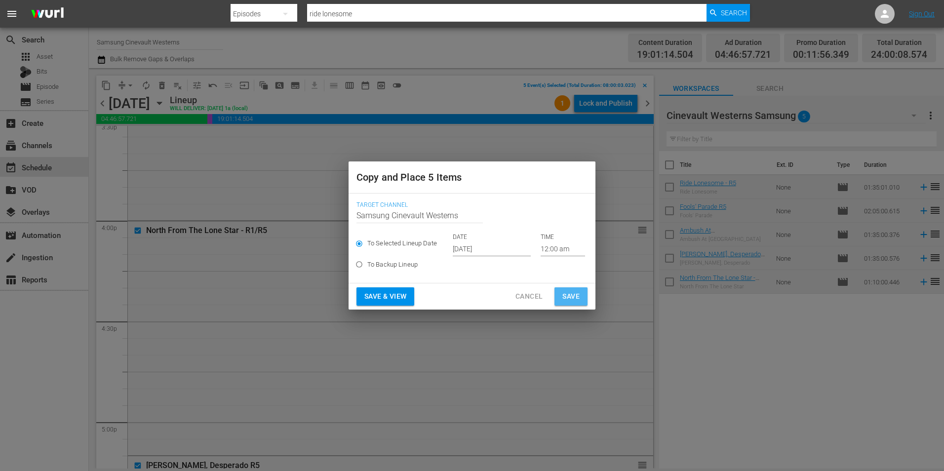
click at [579, 294] on span "Save" at bounding box center [570, 296] width 17 height 12
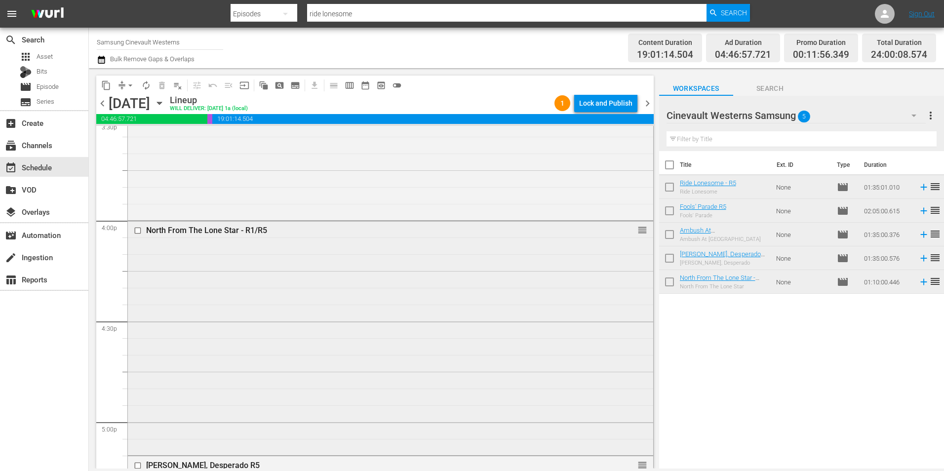
click at [137, 231] on input "checkbox" at bounding box center [139, 231] width 10 height 8
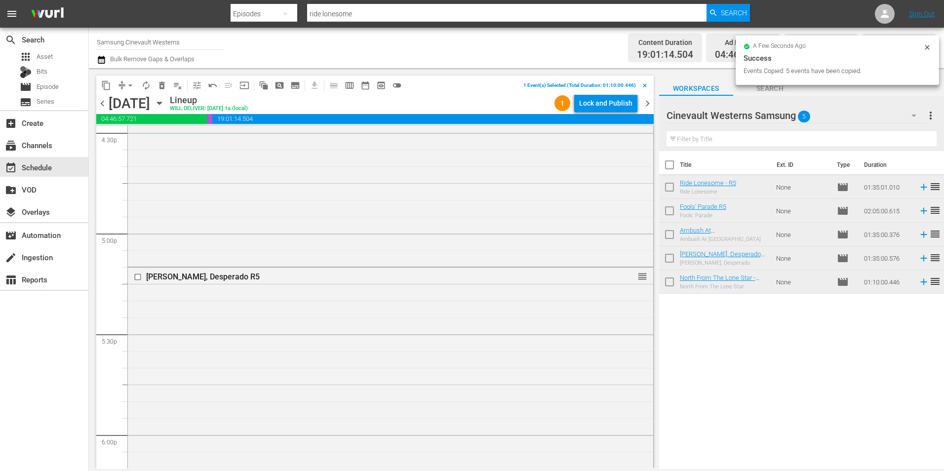
scroll to position [3342, 0]
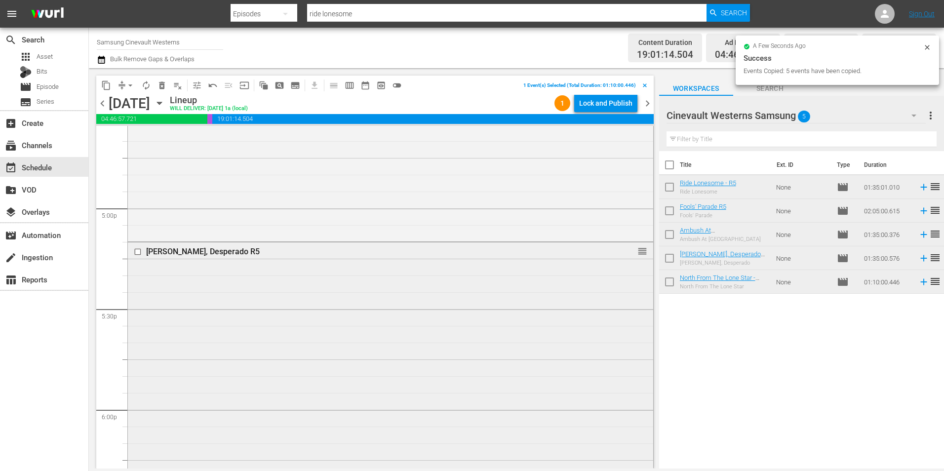
click at [138, 252] on input "checkbox" at bounding box center [139, 251] width 10 height 8
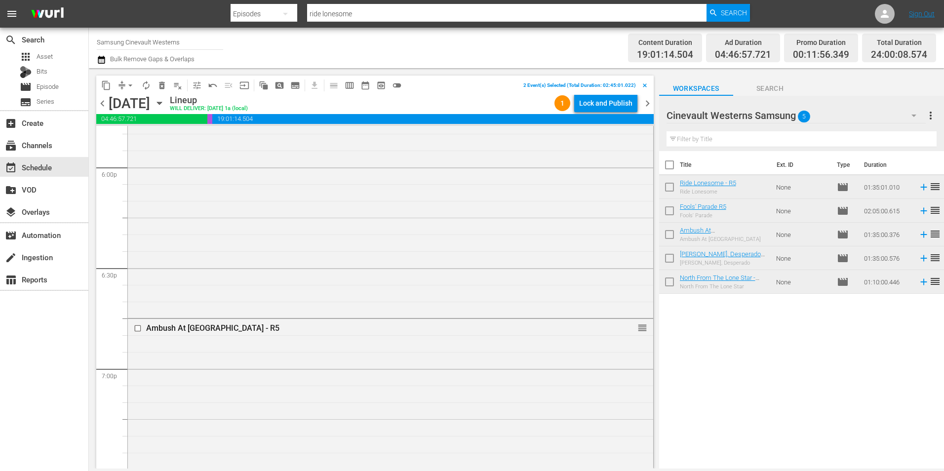
scroll to position [3586, 0]
click at [138, 327] on input "checkbox" at bounding box center [139, 327] width 10 height 8
click at [139, 390] on input "checkbox" at bounding box center [139, 390] width 10 height 8
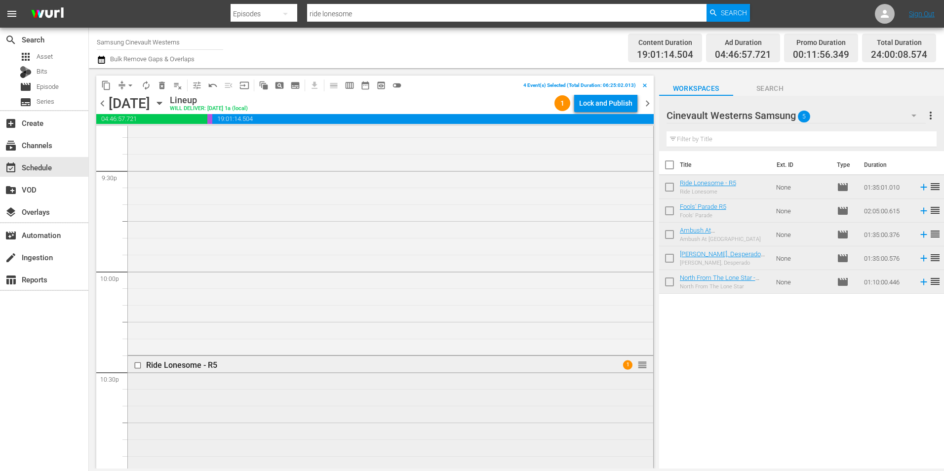
click at [138, 366] on input "checkbox" at bounding box center [139, 365] width 10 height 8
click at [105, 87] on span "content_copy" at bounding box center [106, 85] width 10 height 10
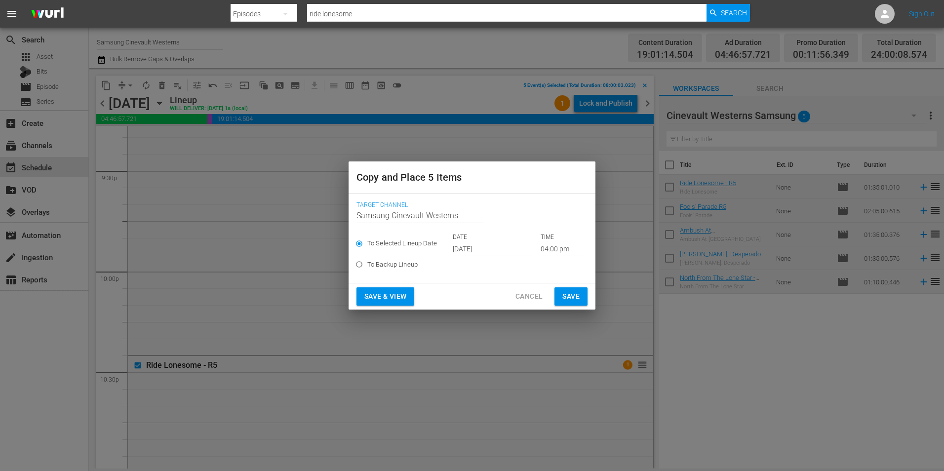
click at [494, 247] on input "[DATE]" at bounding box center [492, 248] width 78 height 15
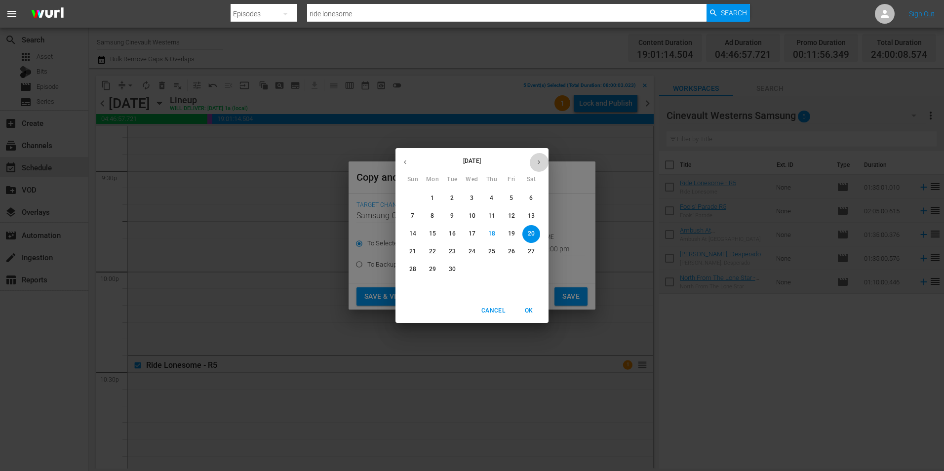
click at [538, 165] on icon "button" at bounding box center [538, 161] width 7 height 7
click at [474, 197] on p "1" at bounding box center [471, 198] width 3 height 8
type input "[DATE]"
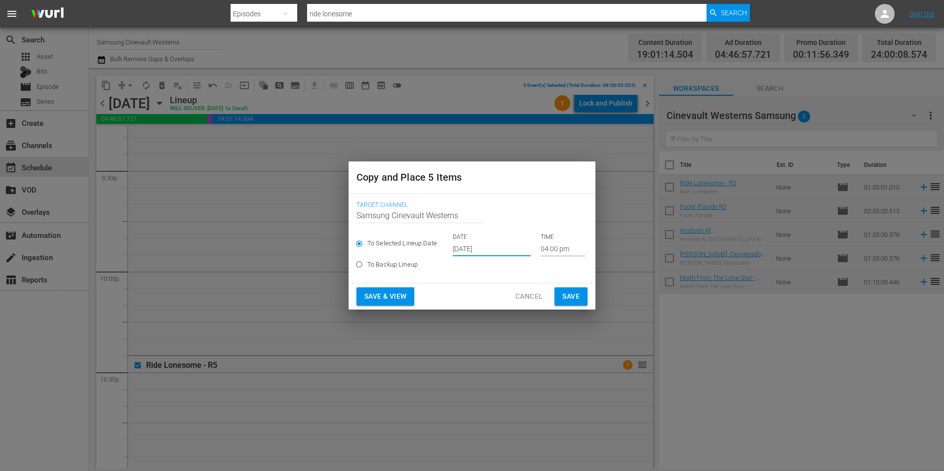
click at [557, 242] on input "04:00 pm" at bounding box center [563, 248] width 44 height 15
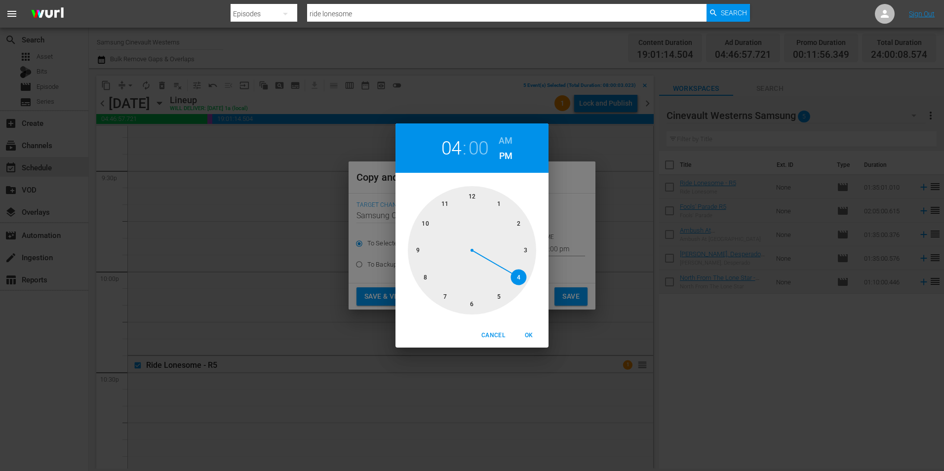
click at [425, 276] on div at bounding box center [472, 250] width 128 height 128
click at [504, 145] on h6 "AM" at bounding box center [506, 141] width 14 height 16
click at [532, 340] on span "OK" at bounding box center [529, 335] width 24 height 10
type input "08:00 am"
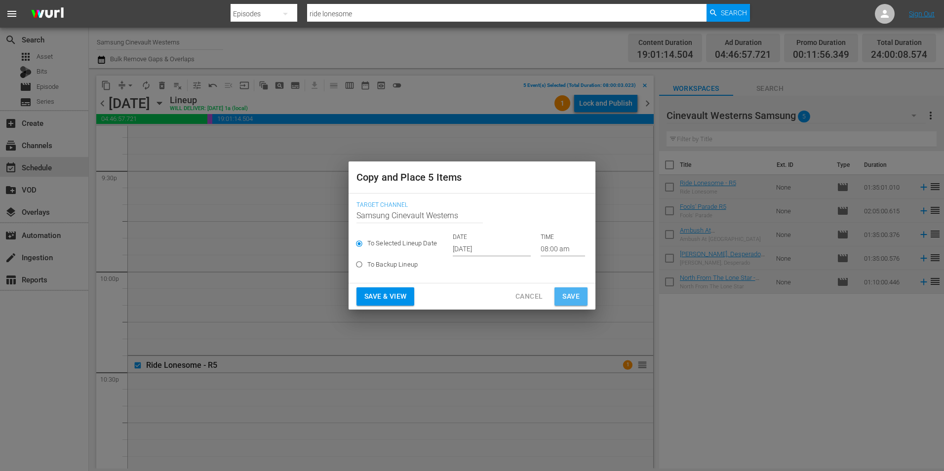
click at [568, 298] on span "Save" at bounding box center [570, 296] width 17 height 12
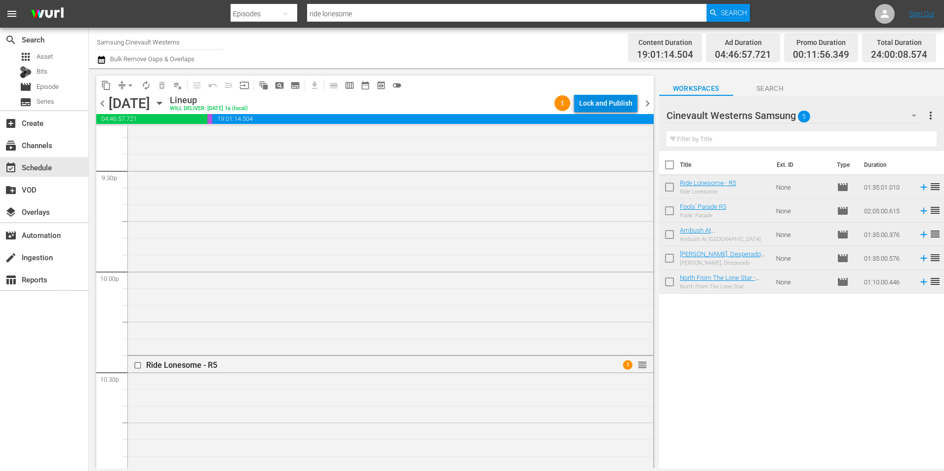
click at [605, 106] on div "Lock and Publish" at bounding box center [605, 103] width 53 height 18
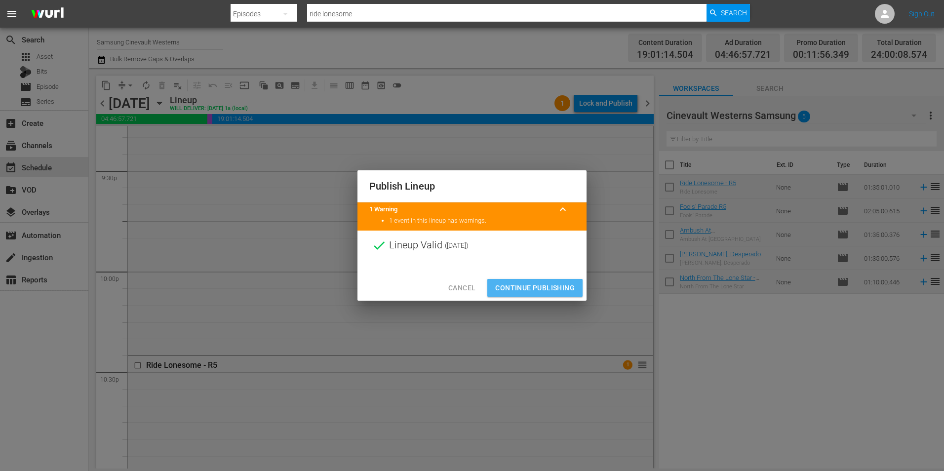
click at [527, 285] on span "Continue Publishing" at bounding box center [534, 288] width 79 height 12
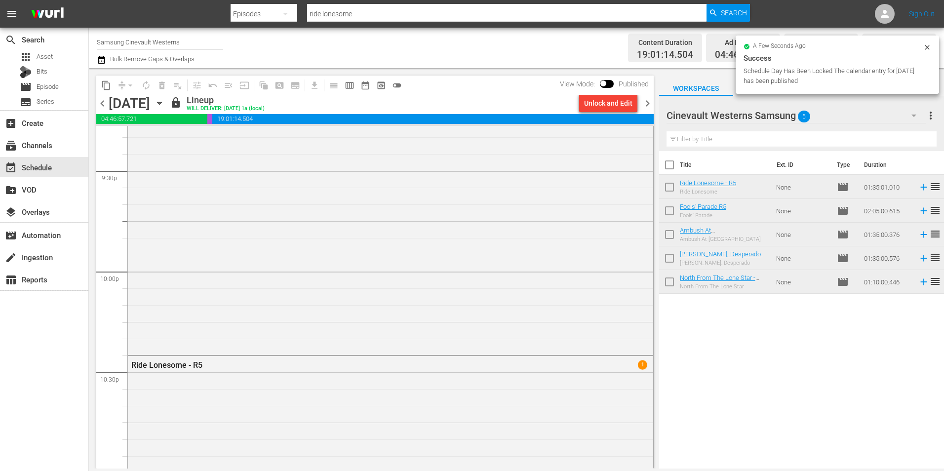
click at [166, 37] on input "Samsung Cinevault Westerns" at bounding box center [160, 42] width 126 height 24
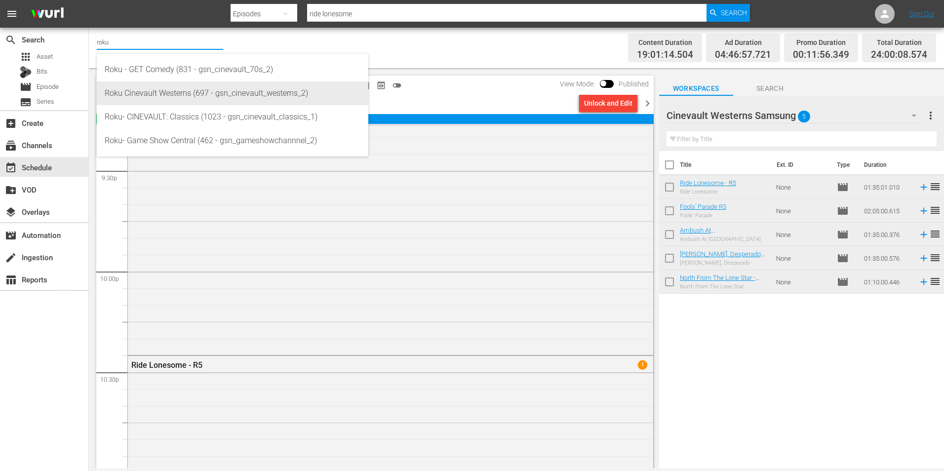
click at [162, 91] on div "Roku Cinevault Westerns (697 - gsn_cinevault_westerns_2)" at bounding box center [233, 93] width 256 height 24
type input "Roku Cinevault Westerns (697 - gsn_cinevault_westerns_2)"
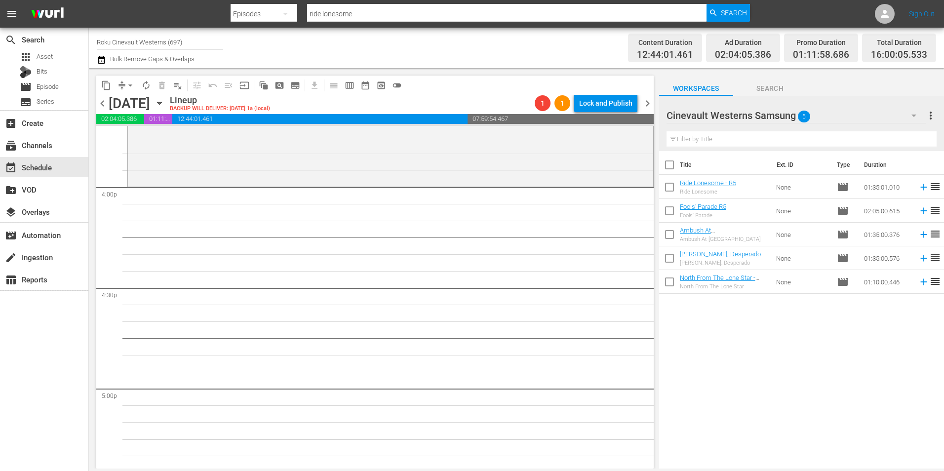
scroll to position [3145, 0]
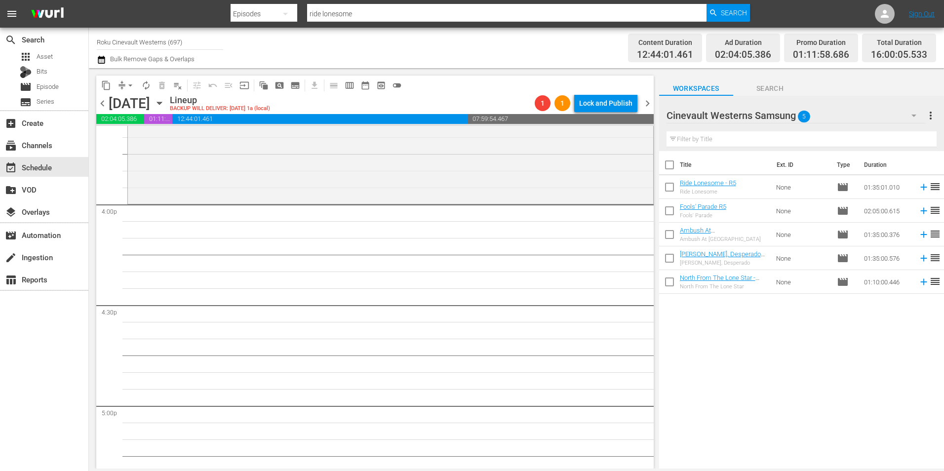
click at [881, 111] on div "Cinevault Westerns Samsung 5" at bounding box center [796, 116] width 259 height 28
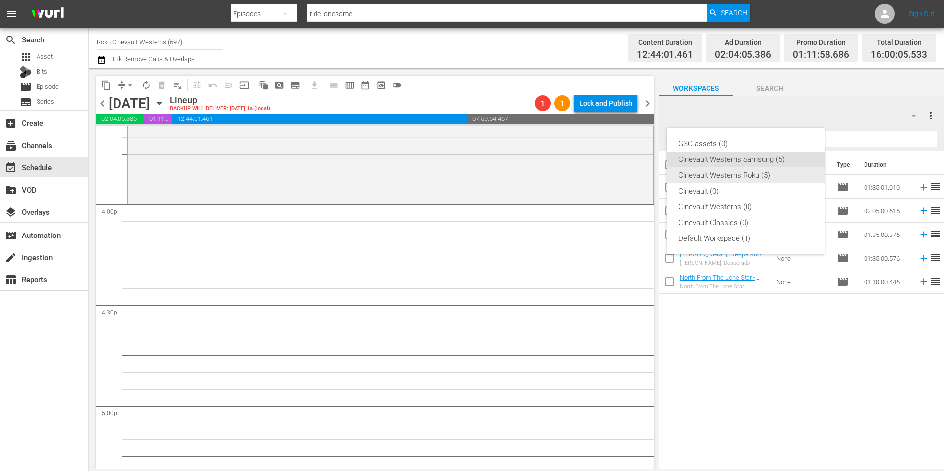
click at [764, 178] on div "Cinevault Westerns Roku (5)" at bounding box center [745, 175] width 134 height 16
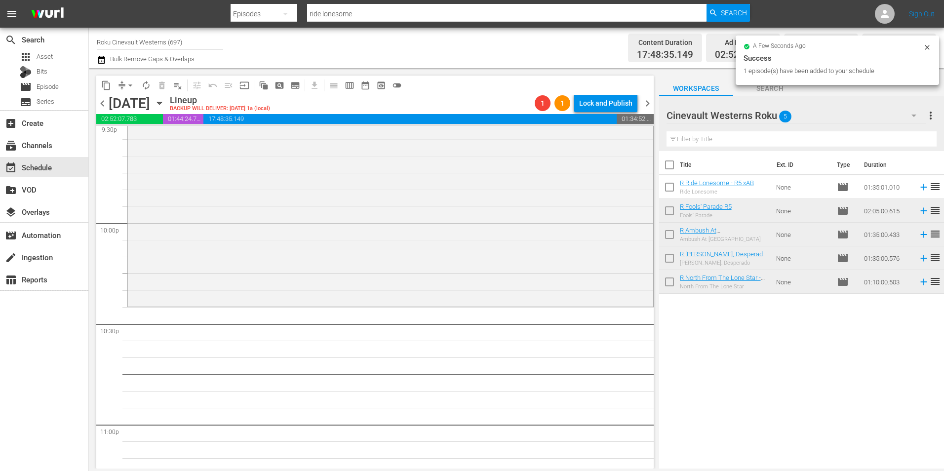
scroll to position [4335, 0]
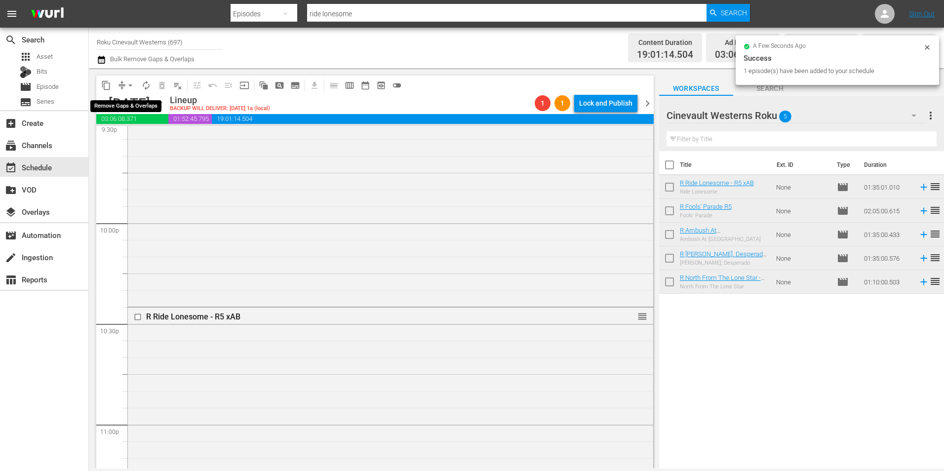
click at [130, 86] on span "arrow_drop_down" at bounding box center [130, 85] width 10 height 10
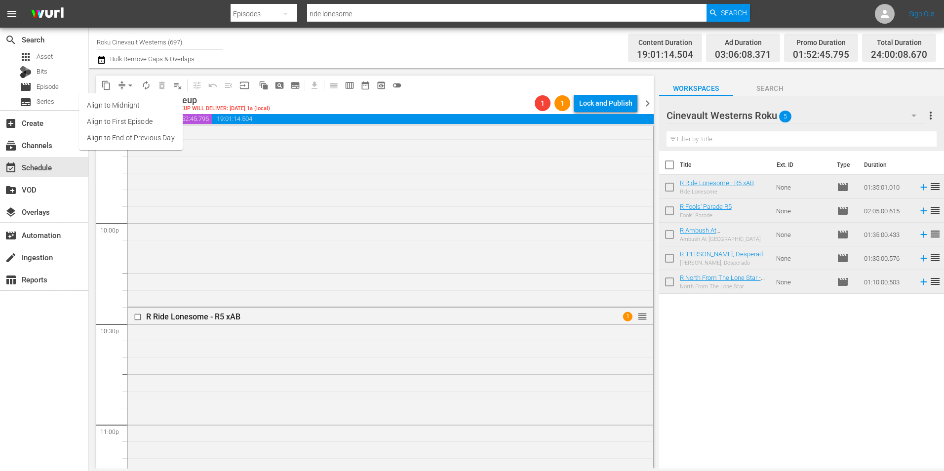
click at [138, 101] on li "Align to Midnight" at bounding box center [131, 105] width 104 height 16
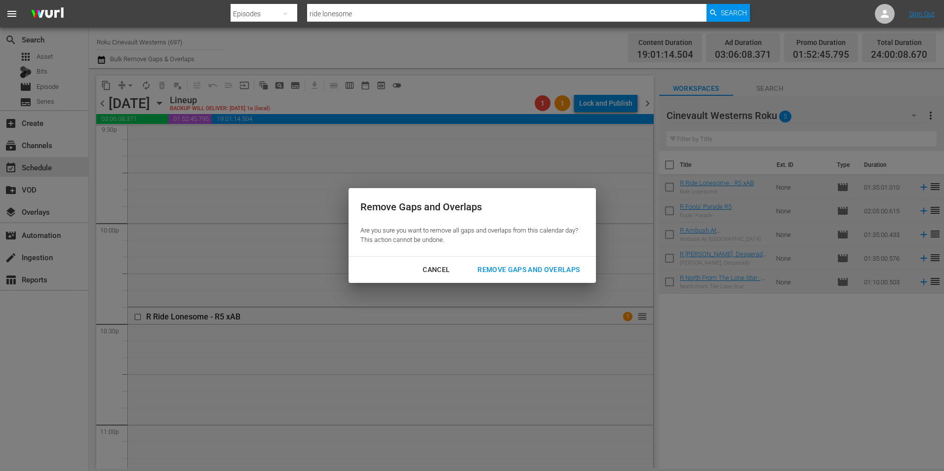
click at [499, 259] on div "Cancel Remove Gaps and Overlaps" at bounding box center [472, 270] width 247 height 26
click at [495, 263] on button "Remove Gaps and Overlaps" at bounding box center [529, 270] width 126 height 18
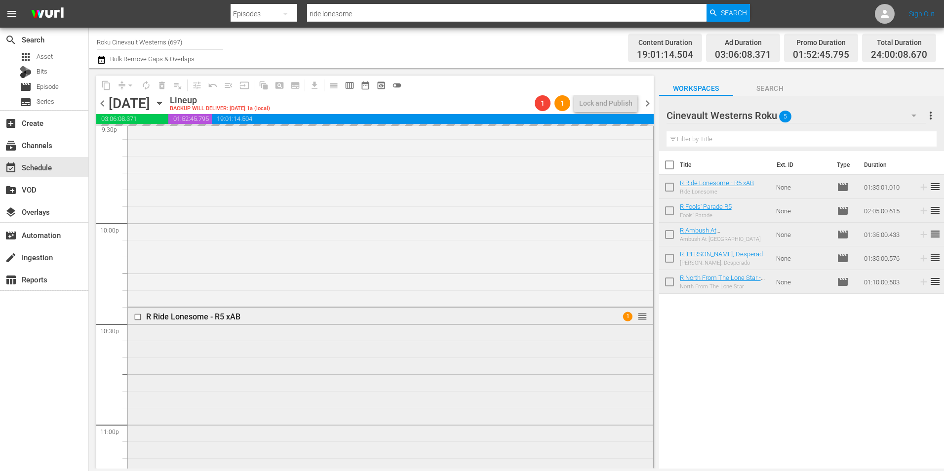
click at [139, 316] on input "checkbox" at bounding box center [139, 317] width 10 height 8
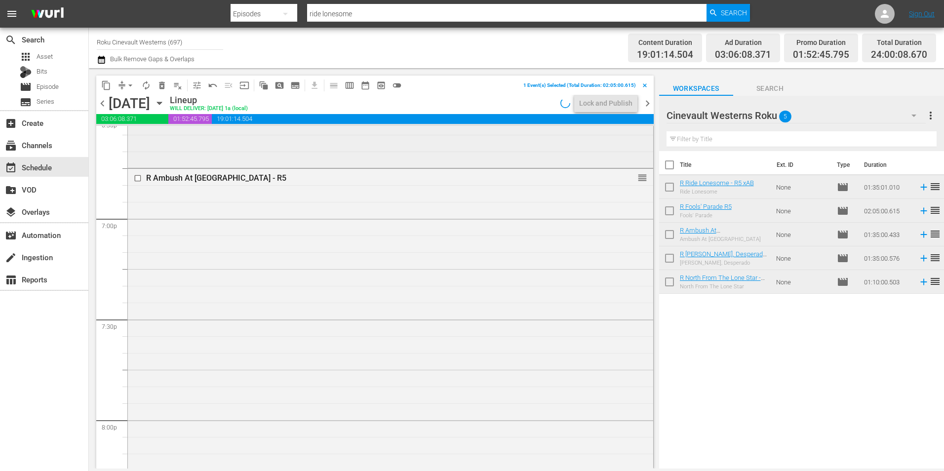
scroll to position [3735, 0]
click at [138, 178] on input "checkbox" at bounding box center [139, 178] width 10 height 8
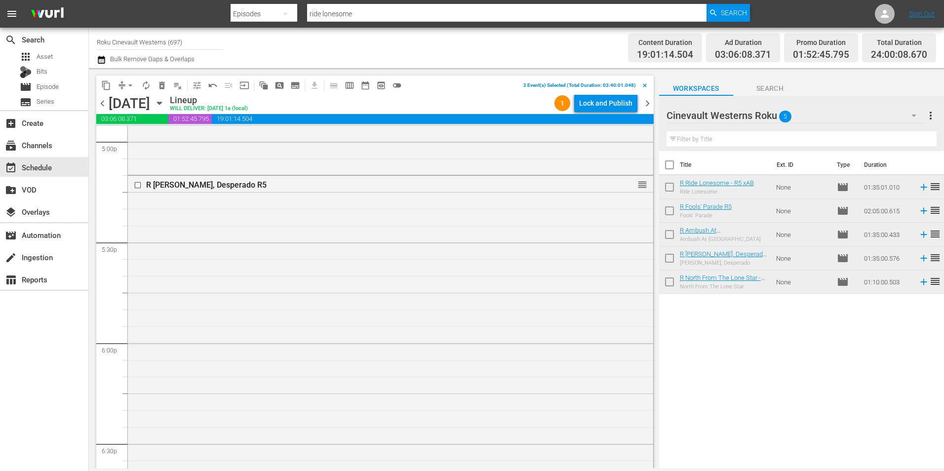
scroll to position [3410, 0]
click at [137, 186] on input "checkbox" at bounding box center [139, 184] width 10 height 8
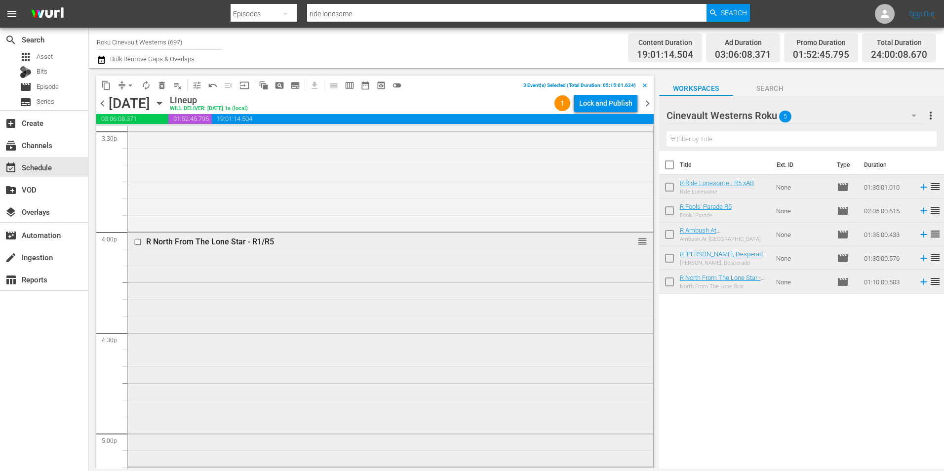
scroll to position [3117, 0]
click at [137, 245] on input "checkbox" at bounding box center [139, 242] width 10 height 8
click at [104, 82] on span "content_copy" at bounding box center [106, 85] width 10 height 10
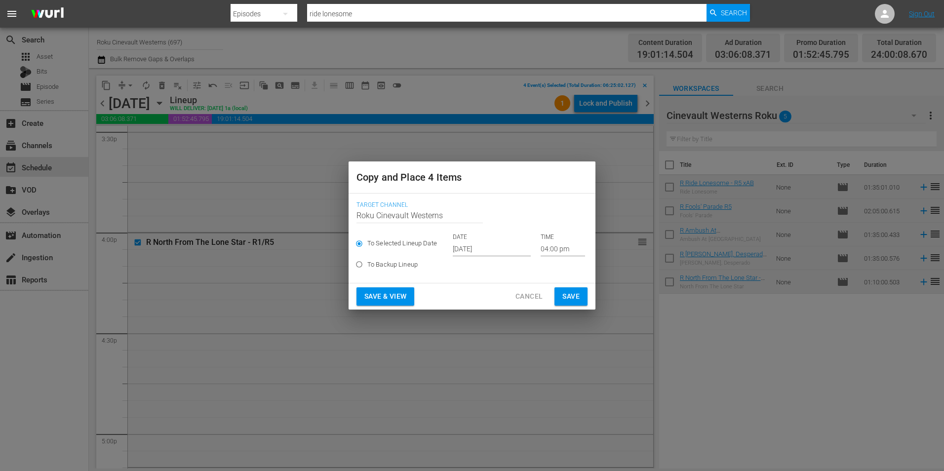
click at [500, 252] on input "[DATE]" at bounding box center [492, 248] width 78 height 15
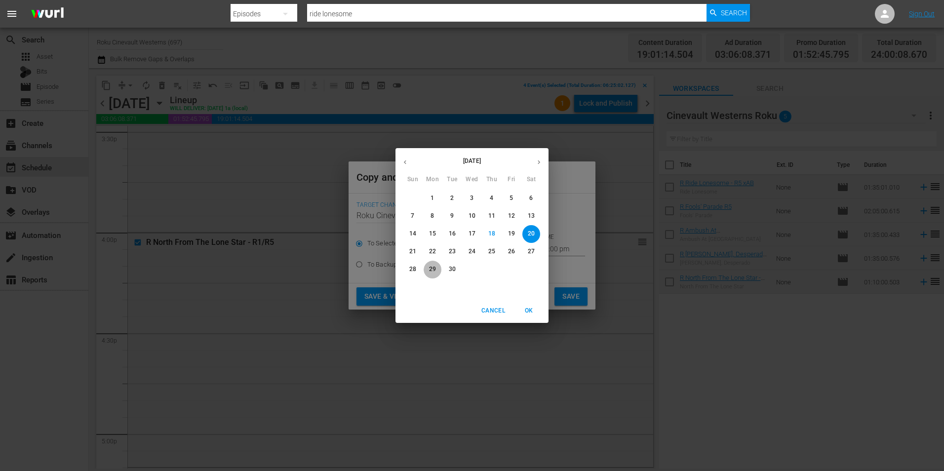
click at [431, 268] on p "29" at bounding box center [432, 269] width 7 height 8
type input "[DATE]"
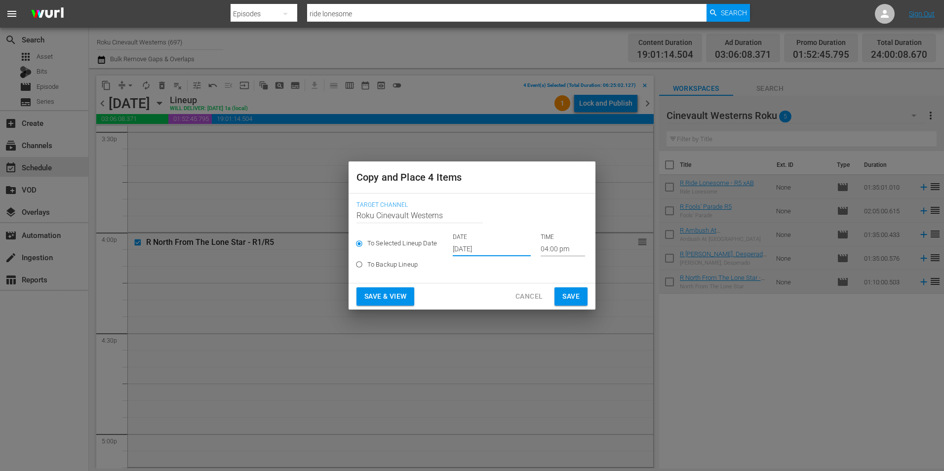
click at [573, 248] on input "04:00 pm" at bounding box center [563, 248] width 44 height 15
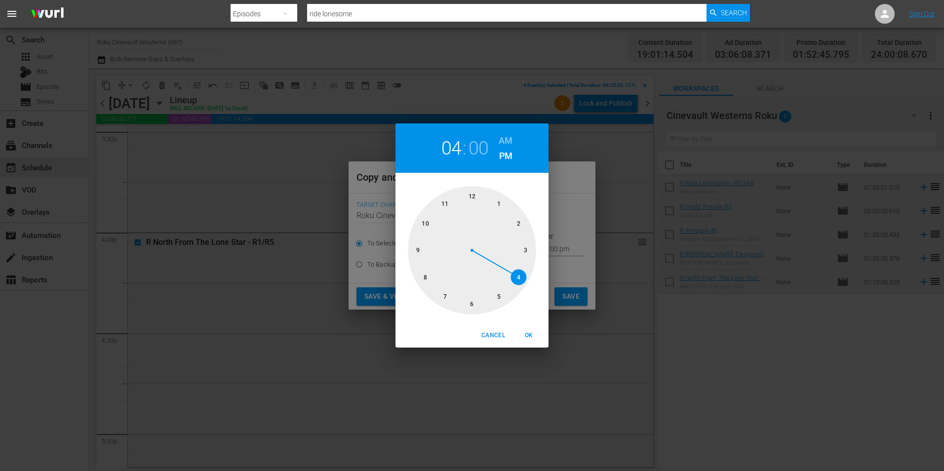
click at [473, 198] on div at bounding box center [472, 250] width 128 height 128
click at [509, 134] on h6 "AM" at bounding box center [506, 141] width 14 height 16
click at [528, 335] on span "OK" at bounding box center [529, 335] width 24 height 10
type input "12:00 am"
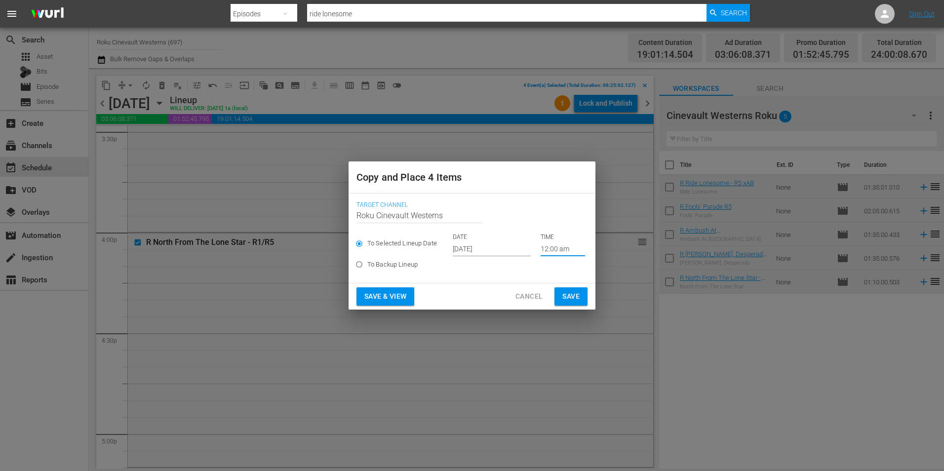
click at [581, 294] on button "Save" at bounding box center [570, 296] width 33 height 18
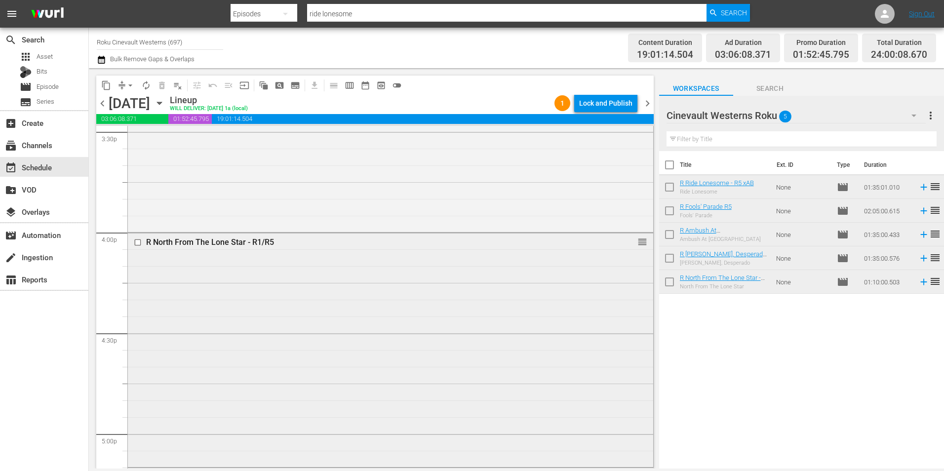
click at [138, 243] on input "checkbox" at bounding box center [139, 242] width 10 height 8
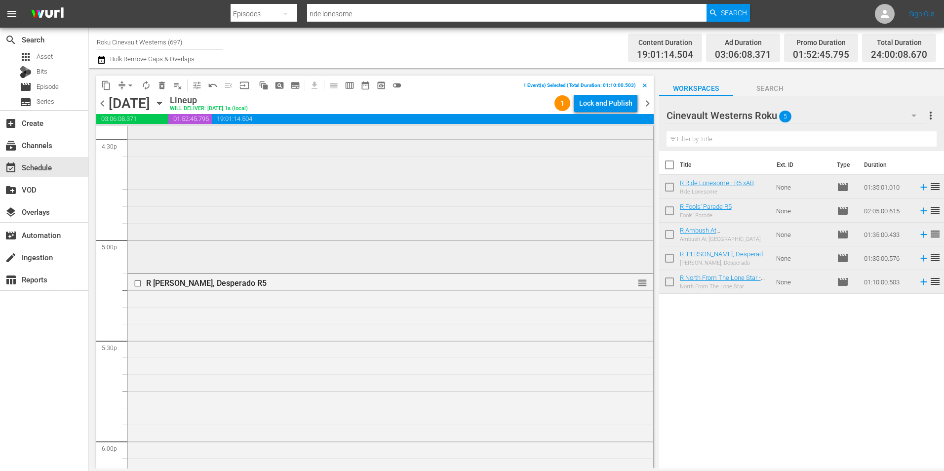
scroll to position [3311, 0]
click at [137, 281] on input "checkbox" at bounding box center [139, 282] width 10 height 8
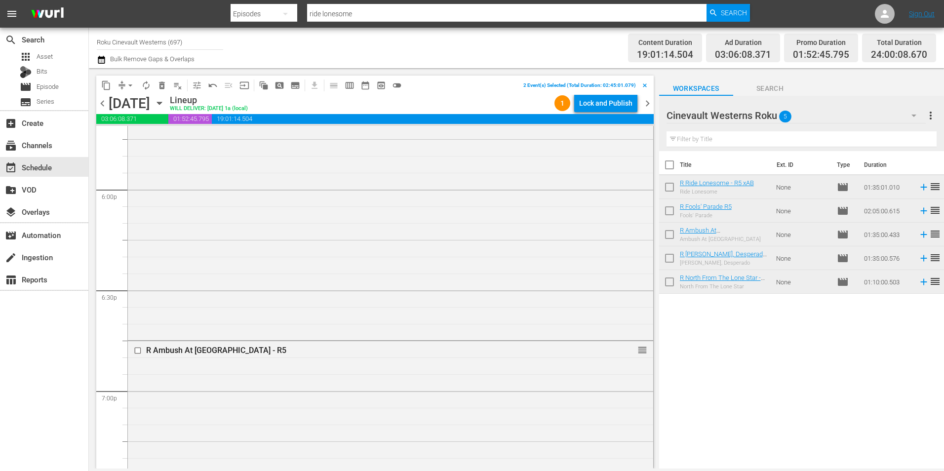
scroll to position [3563, 0]
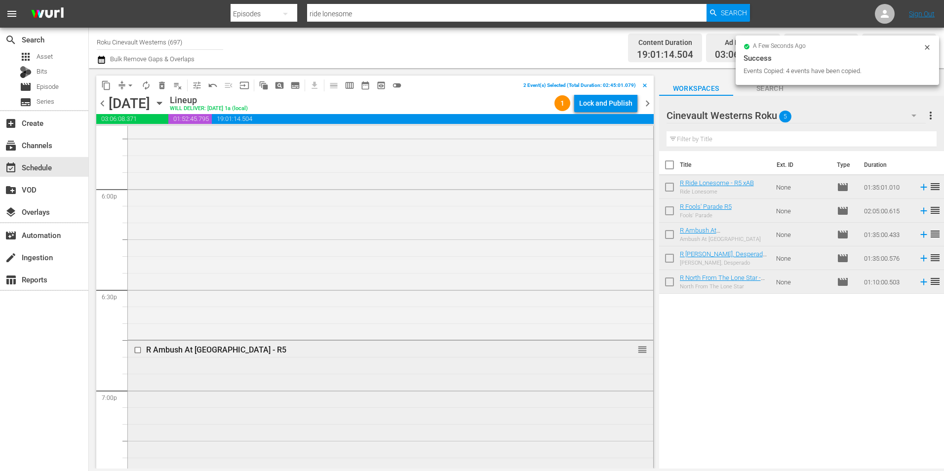
click at [139, 352] on input "checkbox" at bounding box center [139, 350] width 10 height 8
click at [137, 341] on input "checkbox" at bounding box center [139, 342] width 10 height 8
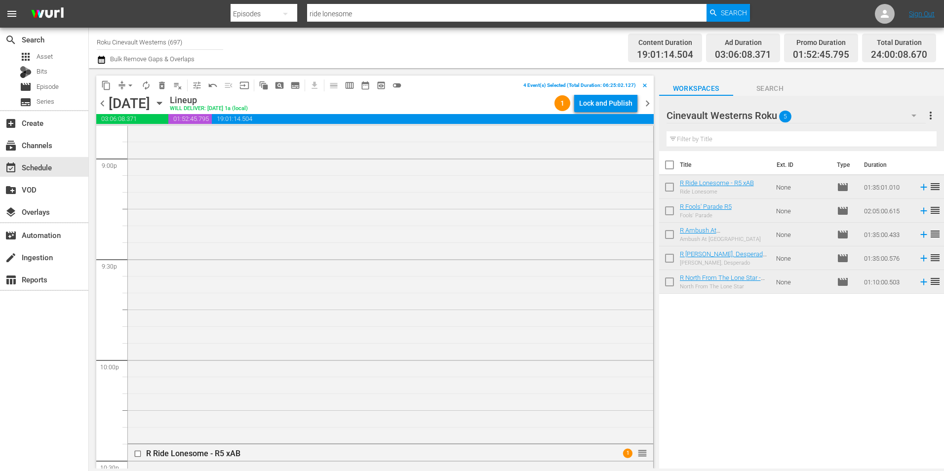
scroll to position [4246, 0]
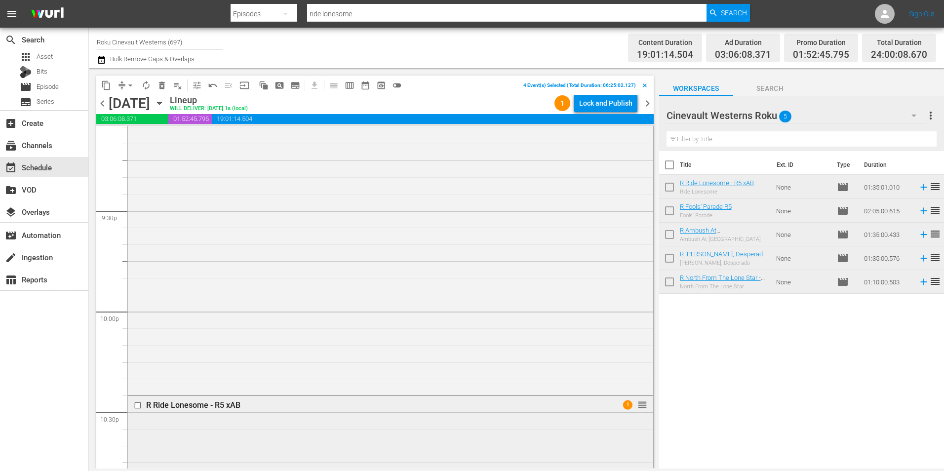
click at [137, 407] on input "checkbox" at bounding box center [139, 405] width 10 height 8
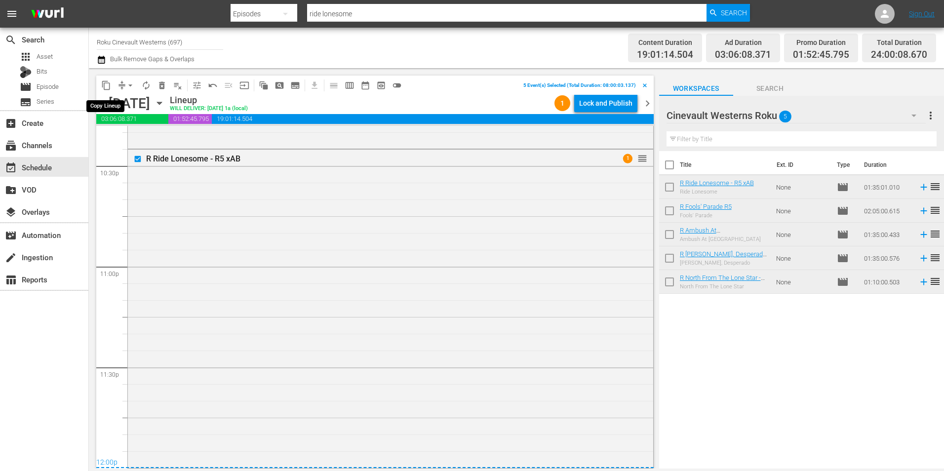
click at [104, 84] on span "content_copy" at bounding box center [106, 85] width 10 height 10
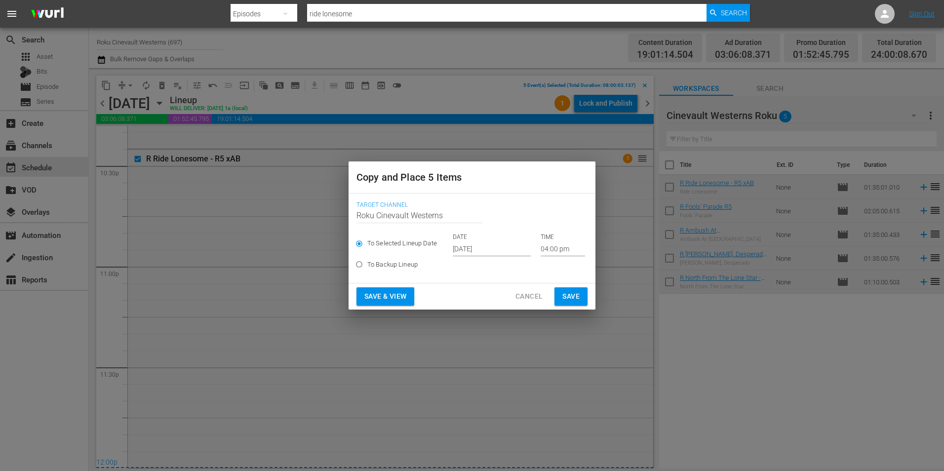
click at [504, 250] on input "[DATE]" at bounding box center [492, 248] width 78 height 15
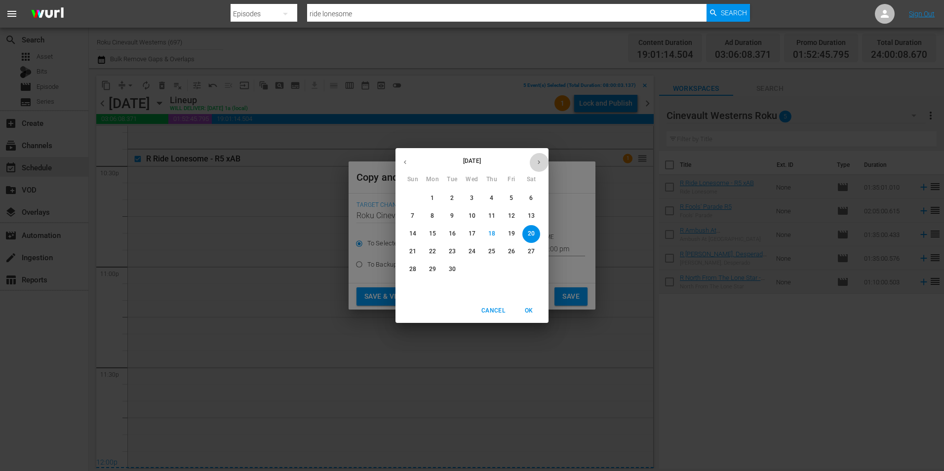
click at [541, 164] on icon "button" at bounding box center [538, 161] width 7 height 7
click at [467, 198] on span "1" at bounding box center [472, 198] width 18 height 8
type input "[DATE]"
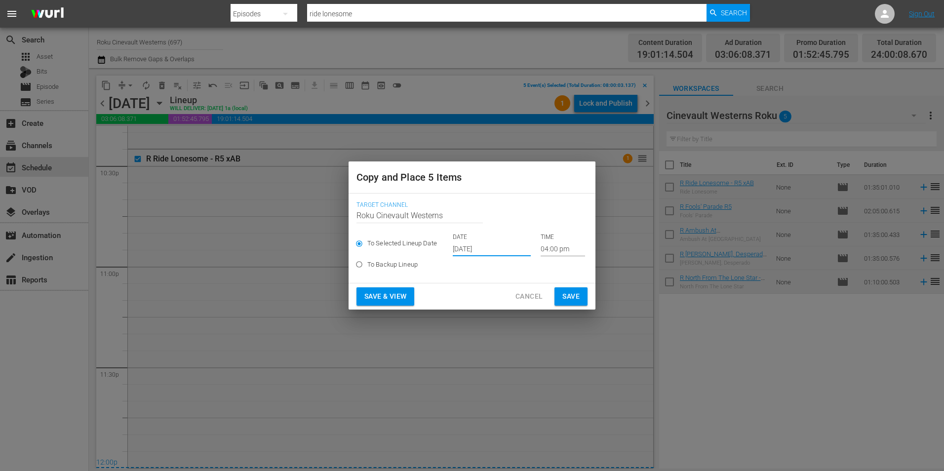
click at [553, 246] on input "04:00 pm" at bounding box center [563, 248] width 44 height 15
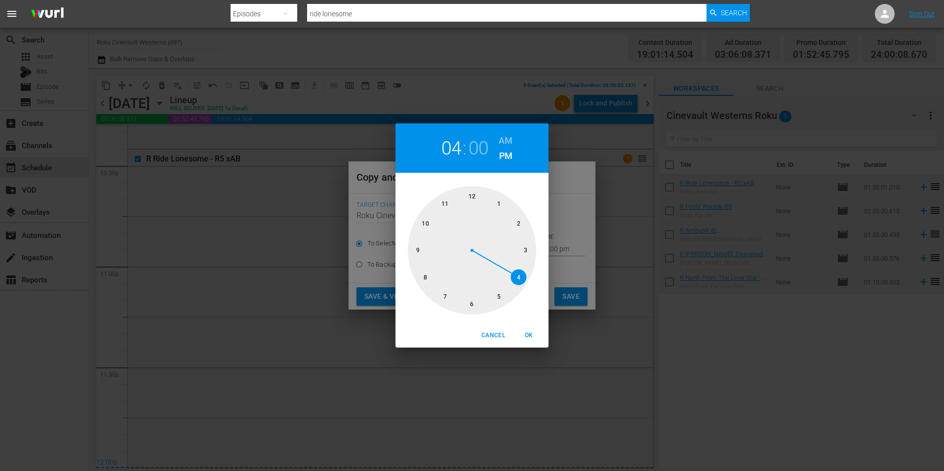
click at [419, 277] on div at bounding box center [472, 250] width 128 height 128
click at [511, 135] on h6 "AM" at bounding box center [506, 141] width 14 height 16
click at [529, 335] on span "OK" at bounding box center [529, 335] width 24 height 10
type input "08:00 am"
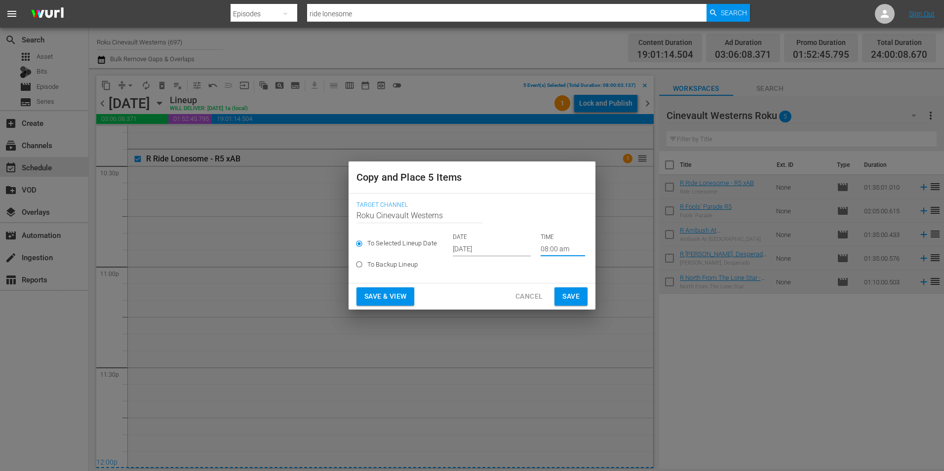
click at [574, 300] on span "Save" at bounding box center [570, 296] width 17 height 12
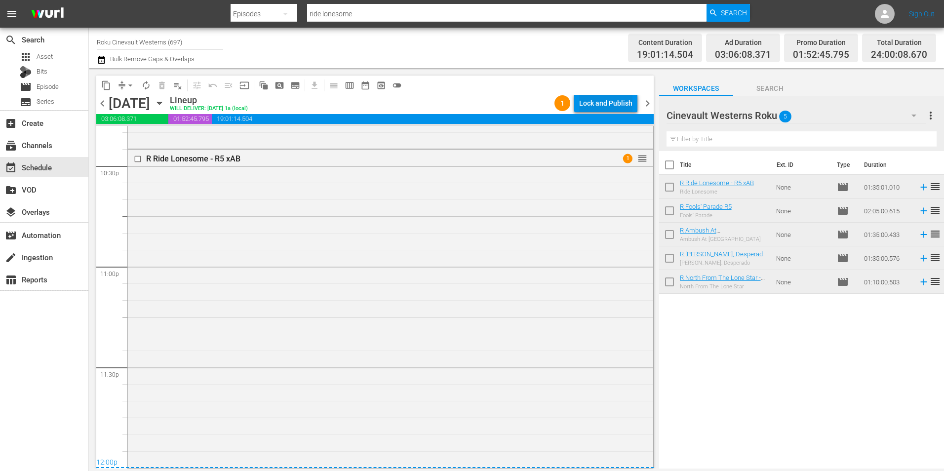
click at [621, 101] on div "Lock and Publish" at bounding box center [605, 103] width 53 height 18
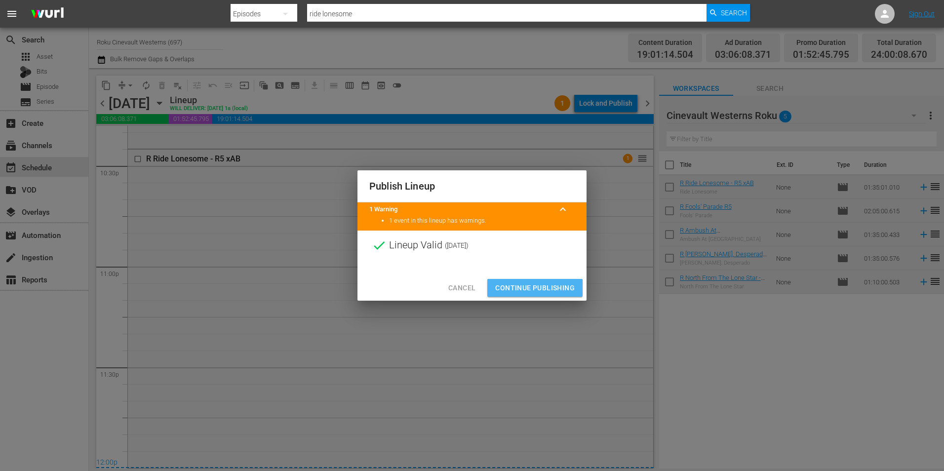
click at [532, 291] on span "Continue Publishing" at bounding box center [534, 288] width 79 height 12
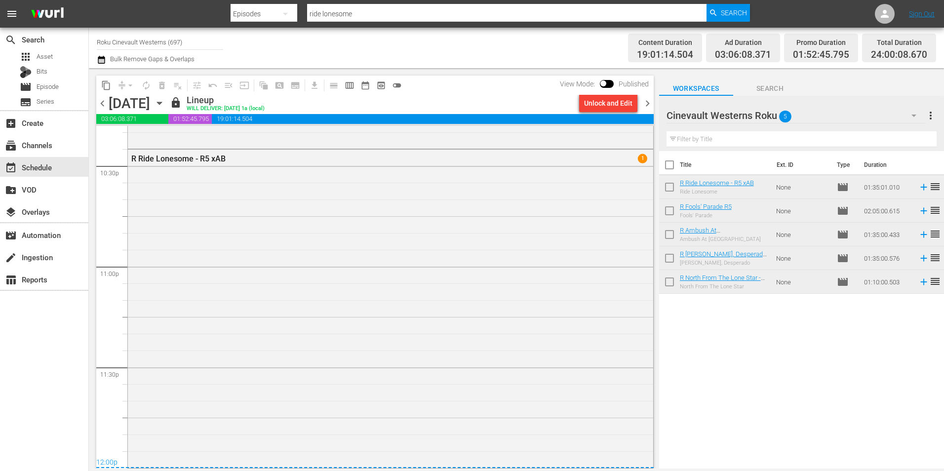
click at [142, 44] on input "Roku Cinevault Westerns (697)" at bounding box center [160, 42] width 126 height 24
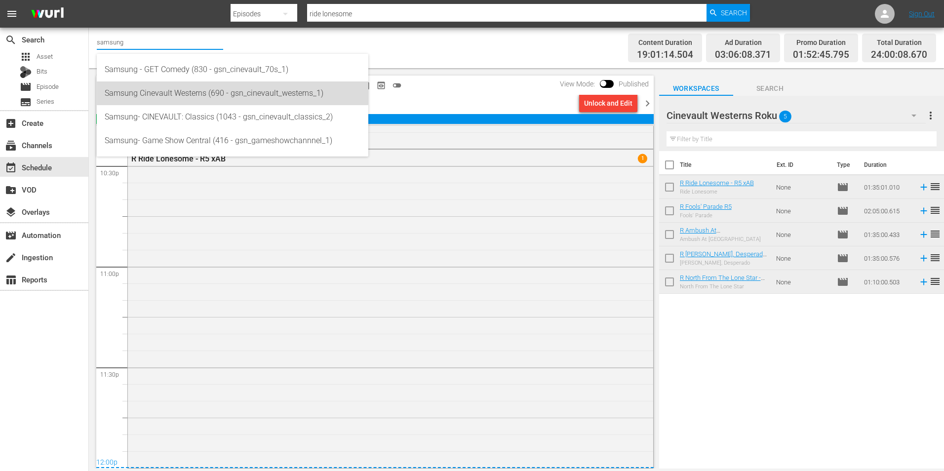
click at [149, 88] on div "Samsung Cinevault Westerns (690 - gsn_cinevault_westerns_1)" at bounding box center [233, 93] width 256 height 24
type input "Samsung Cinevault Westerns (690 - gsn_cinevault_westerns_1)"
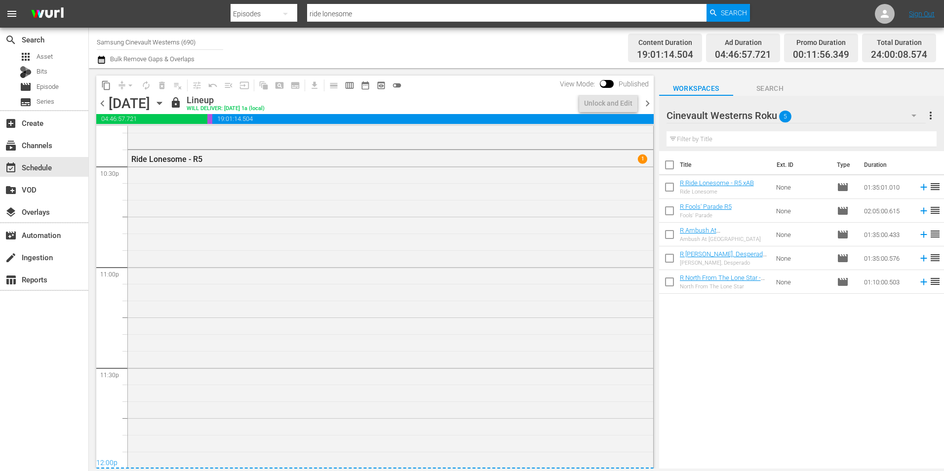
scroll to position [4493, 0]
